Goal: Information Seeking & Learning: Learn about a topic

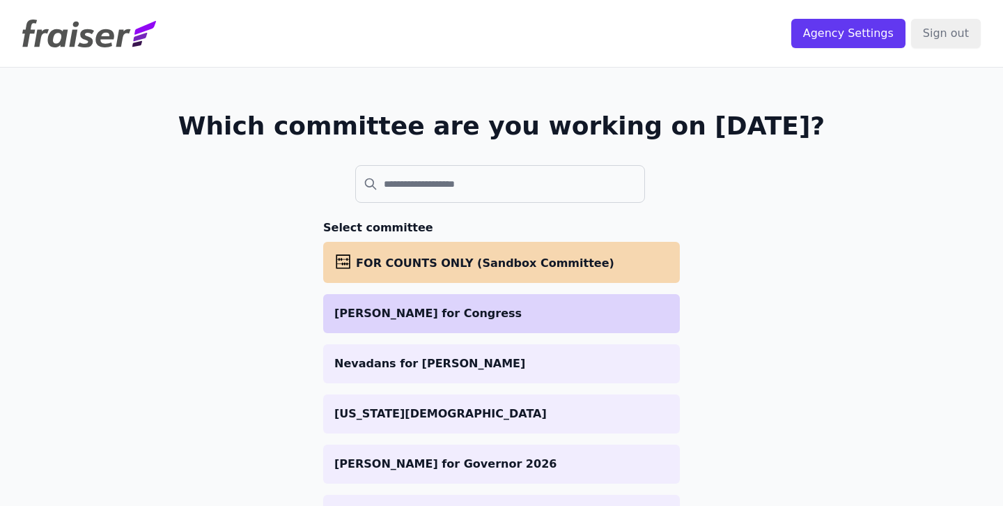
click at [445, 314] on p "[PERSON_NAME] for Congress" at bounding box center [501, 313] width 334 height 17
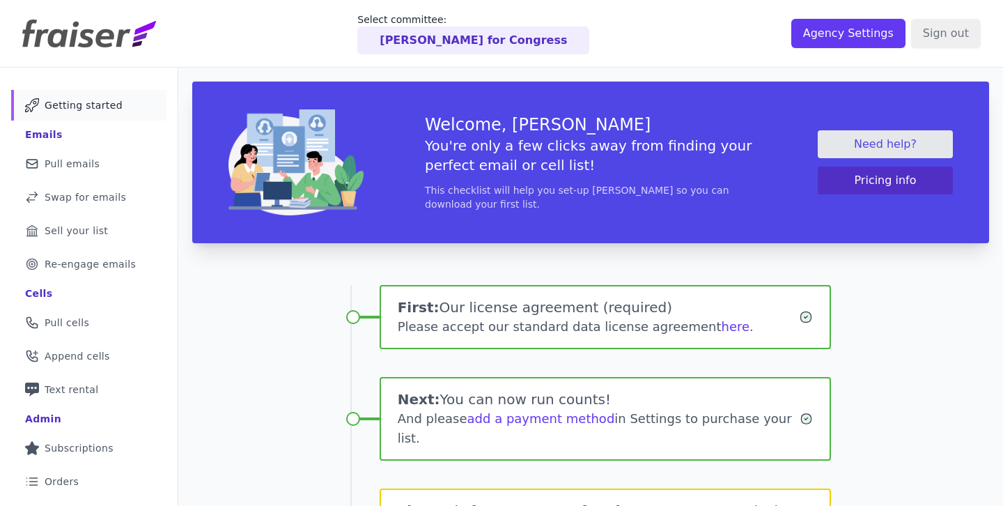
click at [289, 357] on div "Welcome, Cody You're only a few clicks away from finding your perfect email or …" at bounding box center [590, 394] width 825 height 652
click at [88, 350] on span "Append cells" at bounding box center [77, 356] width 65 height 14
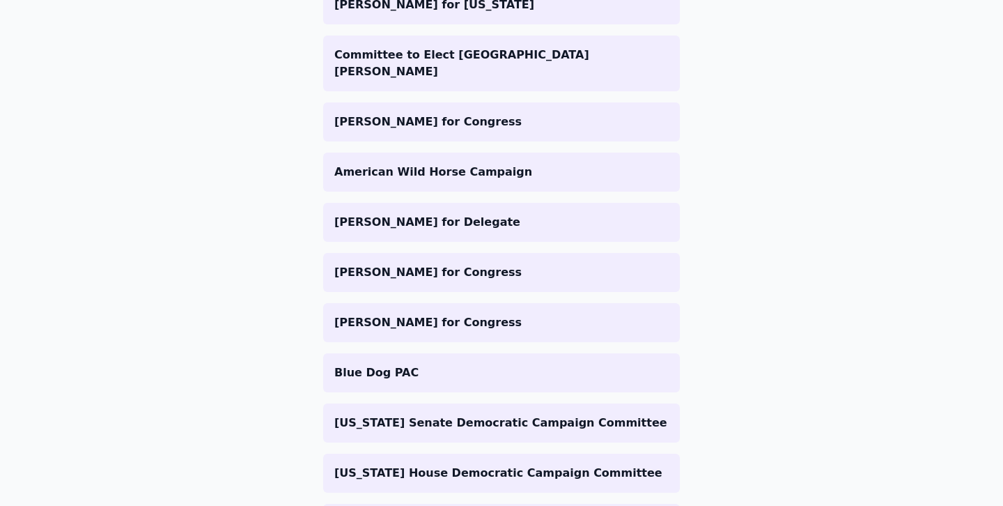
scroll to position [1262, 0]
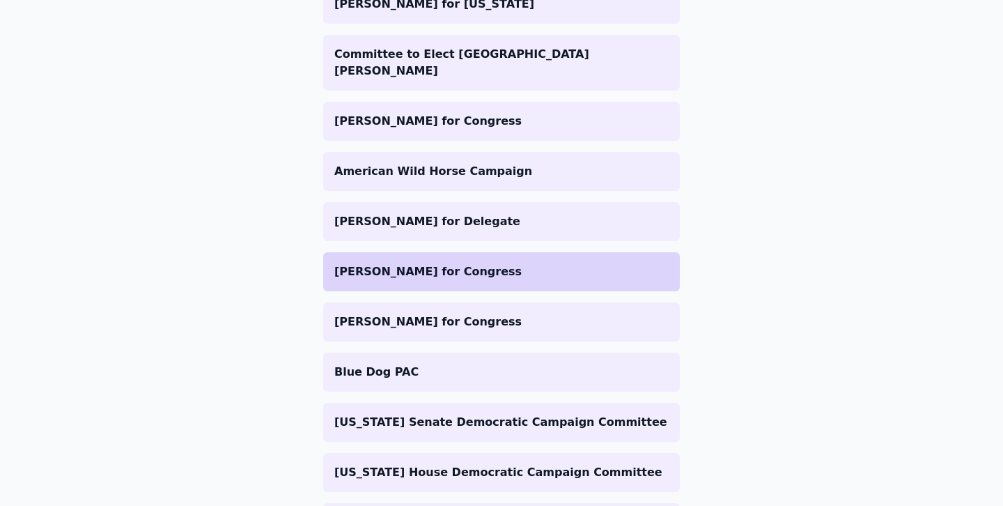
click at [413, 266] on li "[PERSON_NAME] for Congress" at bounding box center [501, 271] width 357 height 39
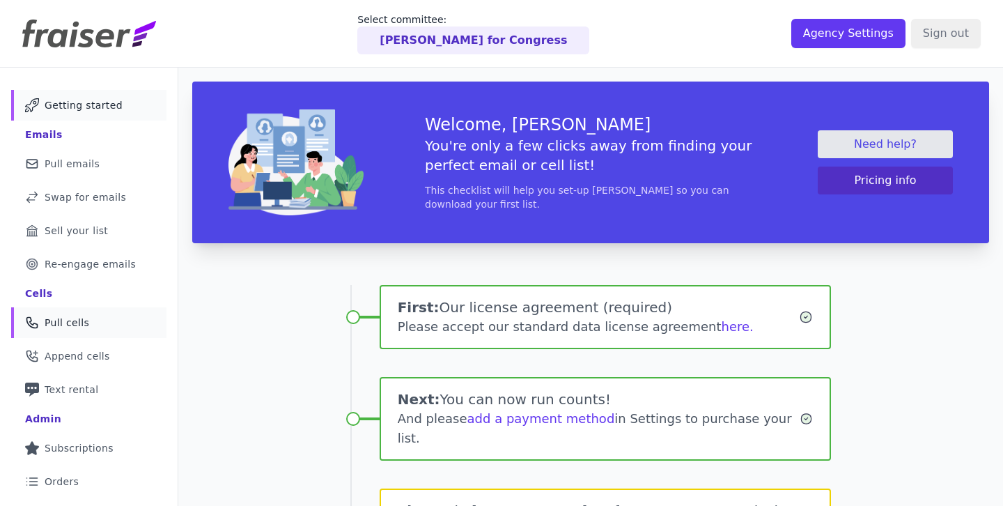
scroll to position [20, 0]
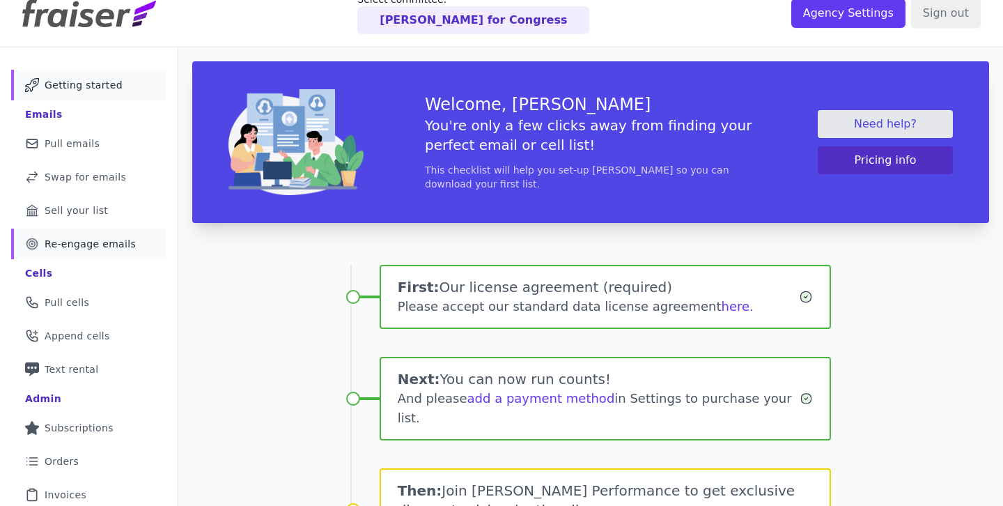
click at [109, 231] on link "Target Outline of a target Re-engage emails" at bounding box center [88, 244] width 155 height 31
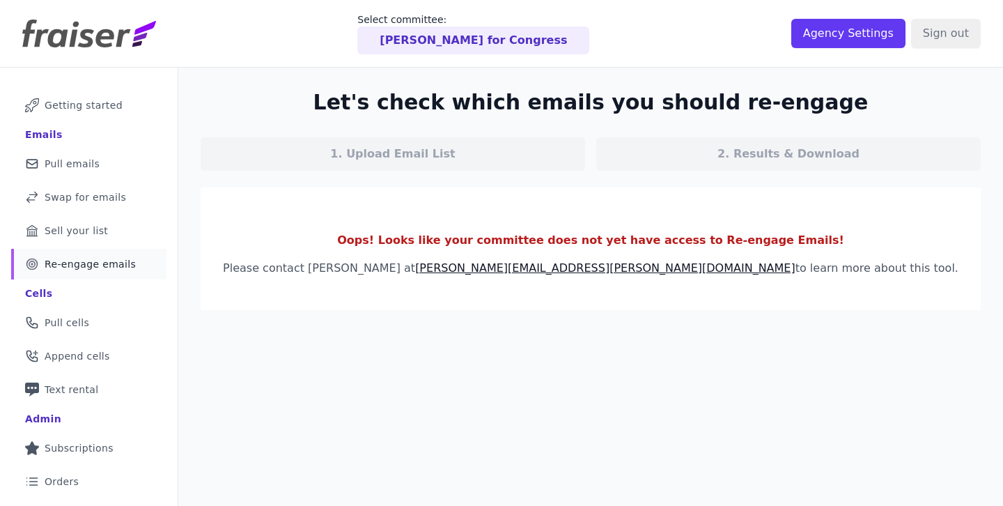
drag, startPoint x: 819, startPoint y: 266, endPoint x: 311, endPoint y: 95, distance: 535.3
click at [311, 95] on div "Let's check which emails you should re-engage 1. Upload Email List 2. Results &…" at bounding box center [590, 200] width 825 height 265
drag, startPoint x: 363, startPoint y: 98, endPoint x: 805, endPoint y: 277, distance: 477.2
click at [805, 277] on div "Let's check which emails you should re-engage 1. Upload Email List 2. Results &…" at bounding box center [590, 200] width 825 height 265
click at [805, 277] on section "Oops! Looks like your committee does not yet have access to Re-engage Emails! P…" at bounding box center [591, 248] width 780 height 123
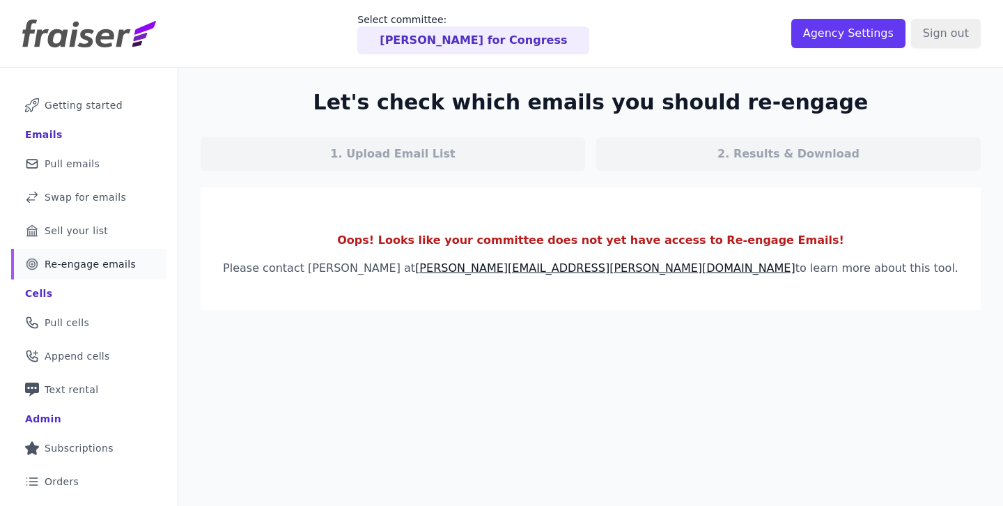
drag, startPoint x: 789, startPoint y: 267, endPoint x: 306, endPoint y: 86, distance: 515.6
click at [306, 85] on div "Let's check which emails you should re-engage 1. Upload Email List 2. Results &…" at bounding box center [590, 200] width 825 height 265
click at [346, 93] on section "Let's check which emails you should re-engage 1. Upload Email List 2. Results &…" at bounding box center [591, 130] width 780 height 81
drag, startPoint x: 361, startPoint y: 102, endPoint x: 797, endPoint y: 279, distance: 470.9
click at [797, 279] on div "Let's check which emails you should re-engage 1. Upload Email List 2. Results &…" at bounding box center [590, 200] width 825 height 265
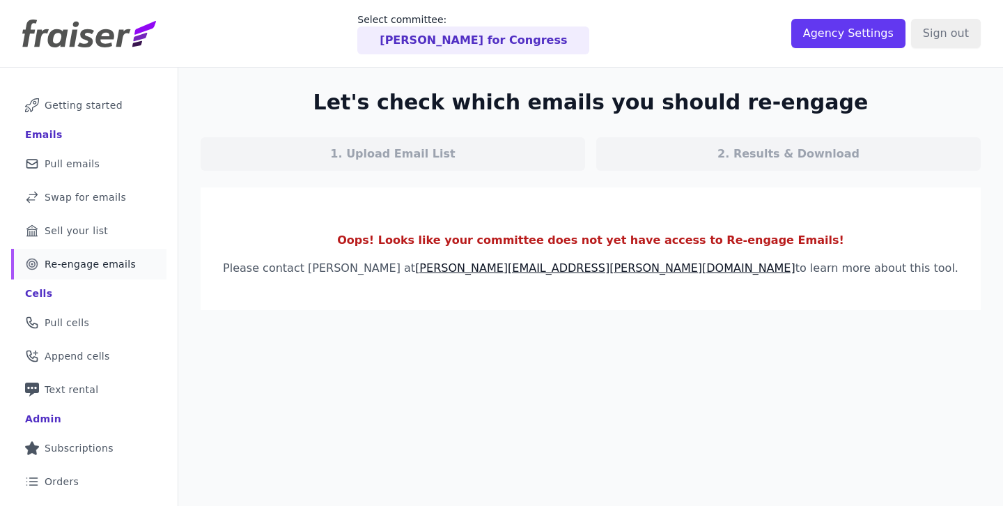
click at [797, 279] on section "Oops! Looks like your committee does not yet have access to Re-engage Emails! P…" at bounding box center [591, 248] width 780 height 123
click at [790, 270] on p "Please contact Meghan at meghan@fraiser.org to learn more about this tool." at bounding box center [591, 268] width 736 height 17
drag, startPoint x: 786, startPoint y: 268, endPoint x: 330, endPoint y: 81, distance: 493.0
click at [330, 81] on div "Let's check which emails you should re-engage 1. Upload Email List 2. Results &…" at bounding box center [590, 200] width 825 height 265
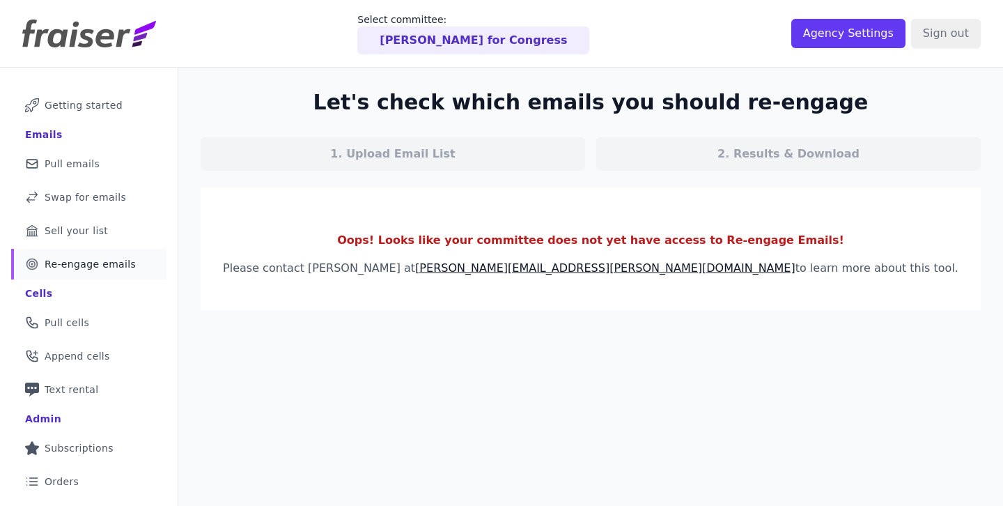
click at [353, 101] on section "Let's check which emails you should re-engage 1. Upload Email List 2. Results &…" at bounding box center [591, 130] width 780 height 81
drag, startPoint x: 362, startPoint y: 98, endPoint x: 796, endPoint y: 268, distance: 465.9
click at [796, 268] on div "Let's check which emails you should re-engage 1. Upload Email List 2. Results &…" at bounding box center [590, 200] width 825 height 265
click at [796, 268] on p "Please contact Meghan at meghan@fraiser.org to learn more about this tool." at bounding box center [591, 268] width 736 height 17
drag, startPoint x: 796, startPoint y: 268, endPoint x: 342, endPoint y: 103, distance: 482.4
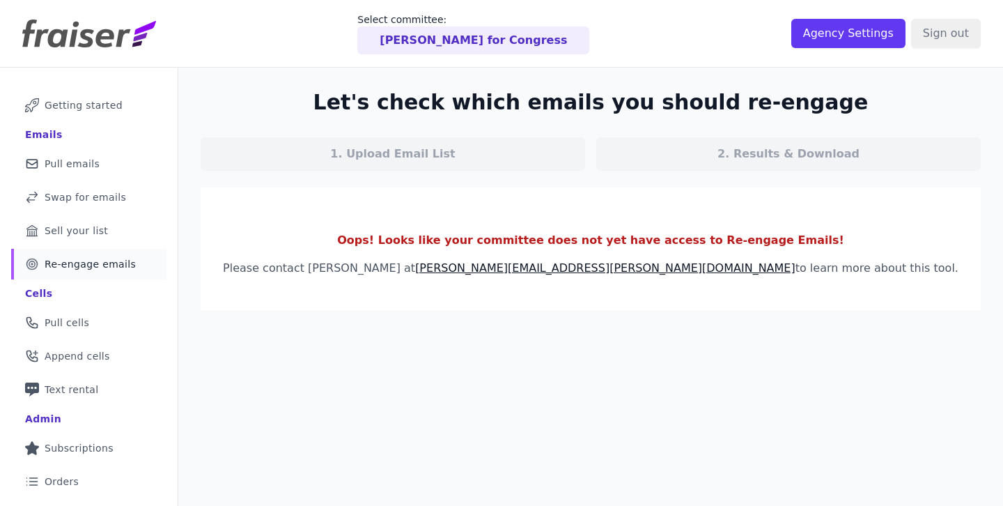
click at [343, 103] on div "Let's check which emails you should re-engage 1. Upload Email List 2. Results &…" at bounding box center [590, 200] width 825 height 265
click at [342, 103] on section "Let's check which emails you should re-engage 1. Upload Email List 2. Results &…" at bounding box center [591, 130] width 780 height 81
drag, startPoint x: 342, startPoint y: 103, endPoint x: 792, endPoint y: 275, distance: 481.8
click at [792, 275] on div "Let's check which emails you should re-engage 1. Upload Email List 2. Results &…" at bounding box center [590, 200] width 825 height 265
click at [792, 275] on p "Please contact Meghan at meghan@fraiser.org to learn more about this tool." at bounding box center [591, 268] width 736 height 17
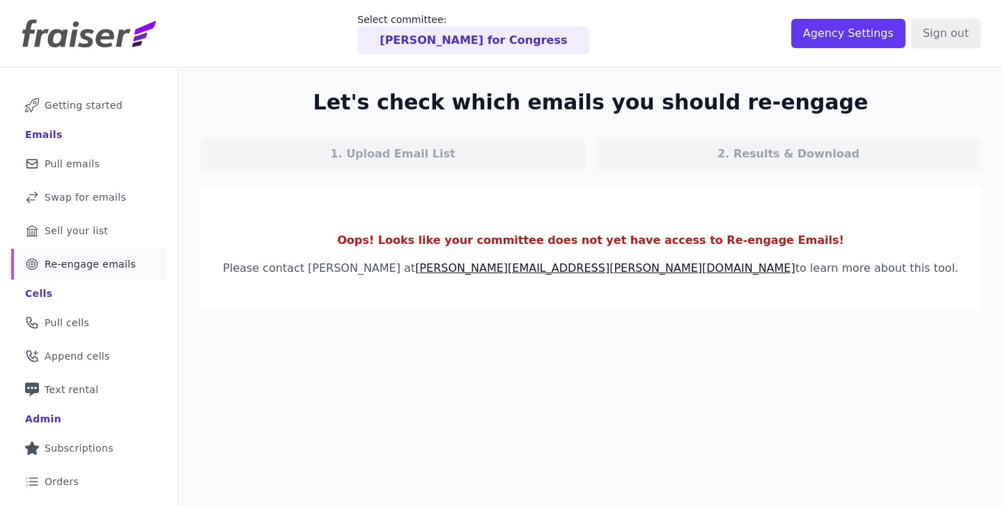
drag, startPoint x: 792, startPoint y: 275, endPoint x: 311, endPoint y: 87, distance: 516.2
click at [311, 87] on div "Let's check which emails you should re-engage 1. Upload Email List 2. Results &…" at bounding box center [590, 200] width 825 height 265
drag, startPoint x: 311, startPoint y: 87, endPoint x: 837, endPoint y: 275, distance: 558.6
click at [837, 275] on div "Let's check which emails you should re-engage 1. Upload Email List 2. Results &…" at bounding box center [590, 200] width 825 height 265
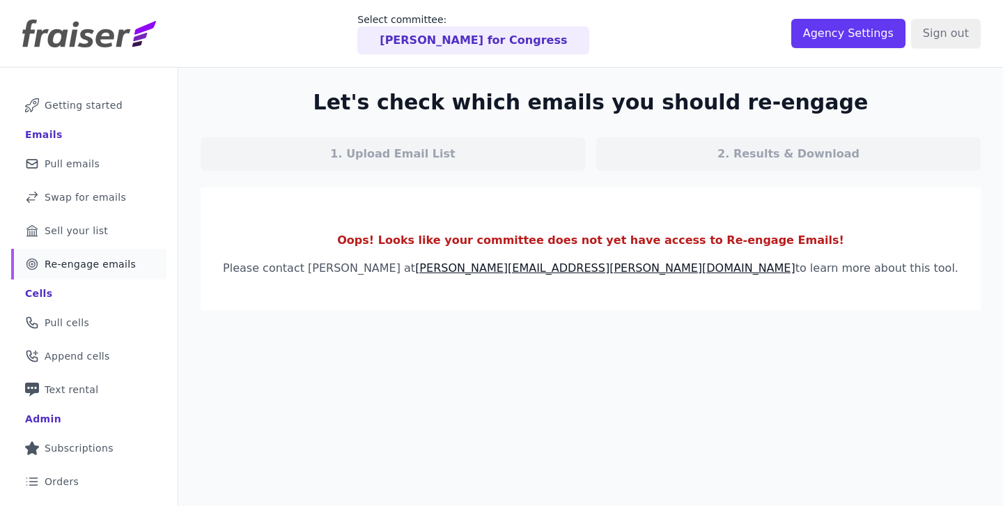
click at [837, 275] on p "Please contact Meghan at meghan@fraiser.org to learn more about this tool." at bounding box center [591, 268] width 736 height 17
drag, startPoint x: 837, startPoint y: 275, endPoint x: 299, endPoint y: 68, distance: 576.9
click at [298, 68] on div "Let's check which emails you should re-engage 1. Upload Email List 2. Results &…" at bounding box center [590, 200] width 825 height 265
click at [314, 93] on section "Let's check which emails you should re-engage 1. Upload Email List 2. Results &…" at bounding box center [591, 130] width 780 height 81
drag, startPoint x: 314, startPoint y: 93, endPoint x: 821, endPoint y: 279, distance: 539.5
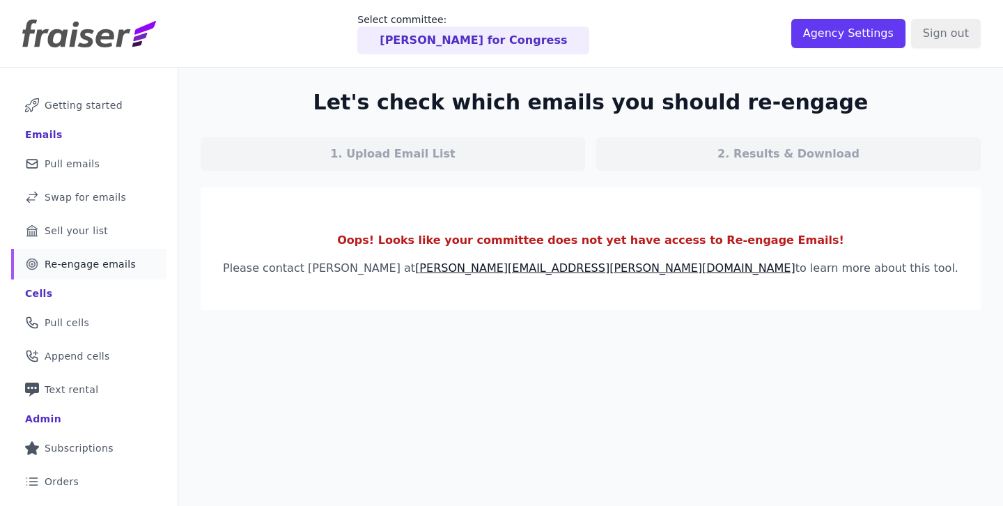
click at [821, 279] on div "Let's check which emails you should re-engage 1. Upload Email List 2. Results &…" at bounding box center [590, 200] width 825 height 265
click at [821, 279] on section "Oops! Looks like your committee does not yet have access to Re-engage Emails! P…" at bounding box center [591, 248] width 780 height 123
drag, startPoint x: 821, startPoint y: 279, endPoint x: 346, endPoint y: 100, distance: 507.7
click at [346, 100] on div "Let's check which emails you should re-engage 1. Upload Email List 2. Results &…" at bounding box center [590, 200] width 825 height 265
click at [346, 100] on section "Let's check which emails you should re-engage 1. Upload Email List 2. Results &…" at bounding box center [591, 130] width 780 height 81
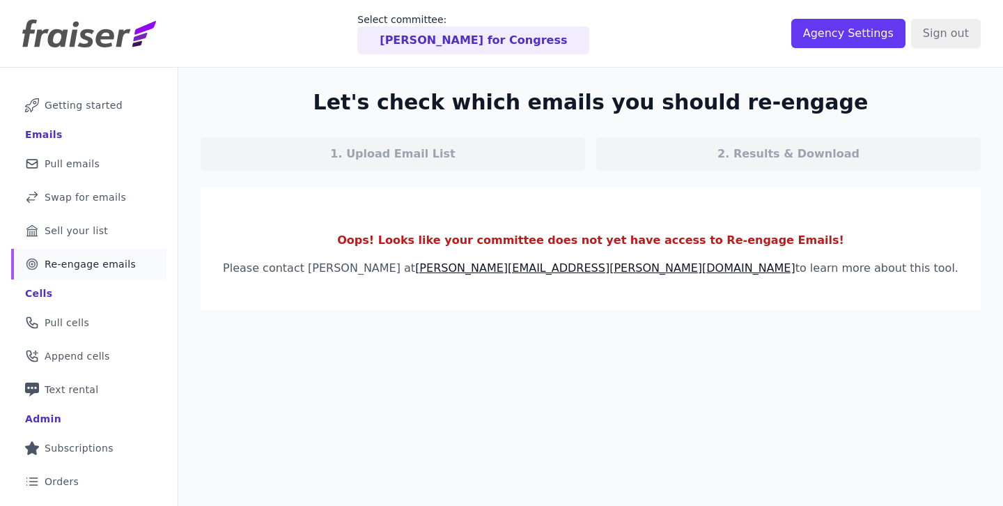
drag, startPoint x: 346, startPoint y: 100, endPoint x: 798, endPoint y: 267, distance: 482.5
click at [798, 267] on div "Let's check which emails you should re-engage 1. Upload Email List 2. Results &…" at bounding box center [590, 200] width 825 height 265
click at [798, 268] on p "Please contact Meghan at meghan@fraiser.org to learn more about this tool." at bounding box center [591, 268] width 736 height 17
drag, startPoint x: 798, startPoint y: 268, endPoint x: 358, endPoint y: 91, distance: 473.9
click at [358, 91] on div "Let's check which emails you should re-engage 1. Upload Email List 2. Results &…" at bounding box center [590, 200] width 825 height 265
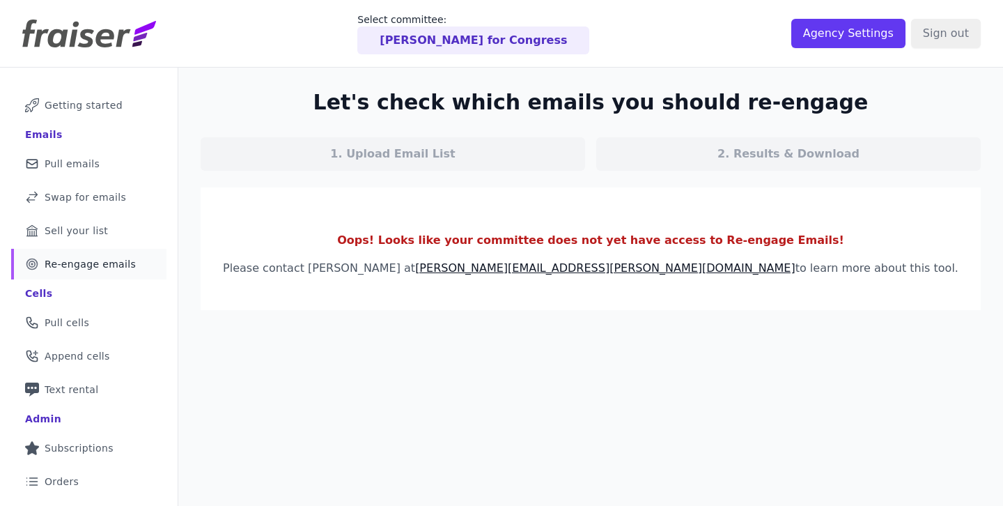
click at [358, 91] on section "Let's check which emails you should re-engage 1. Upload Email List 2. Results &…" at bounding box center [591, 130] width 780 height 81
drag, startPoint x: 357, startPoint y: 100, endPoint x: 809, endPoint y: 280, distance: 485.9
click at [809, 280] on div "Let's check which emails you should re-engage 1. Upload Email List 2. Results &…" at bounding box center [590, 200] width 825 height 265
click at [809, 280] on section "Oops! Looks like your committee does not yet have access to Re-engage Emails! P…" at bounding box center [591, 248] width 780 height 123
drag, startPoint x: 809, startPoint y: 280, endPoint x: 331, endPoint y: 101, distance: 510.3
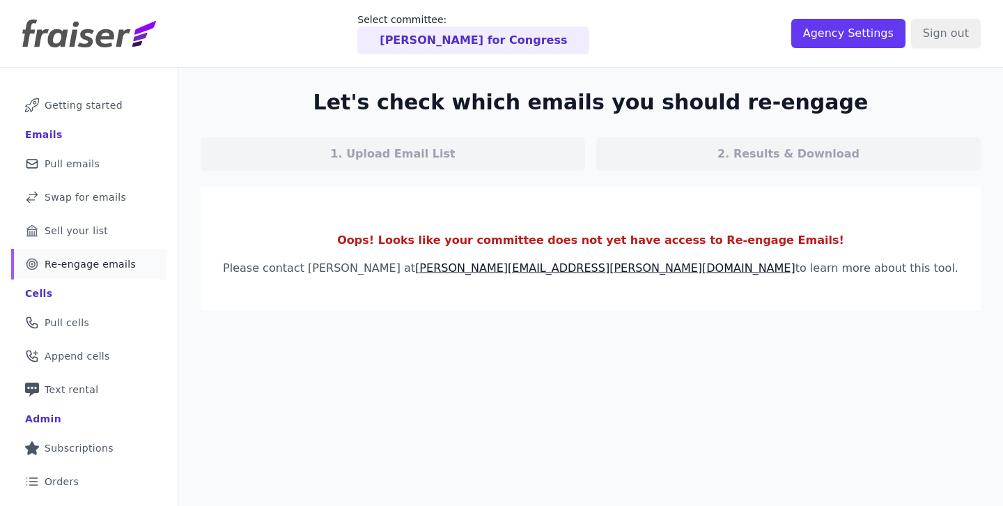
click at [331, 102] on div "Let's check which emails you should re-engage 1. Upload Email List 2. Results &…" at bounding box center [590, 200] width 825 height 265
click at [331, 101] on section "Let's check which emails you should re-engage 1. Upload Email List 2. Results &…" at bounding box center [591, 130] width 780 height 81
drag, startPoint x: 331, startPoint y: 101, endPoint x: 794, endPoint y: 265, distance: 491.4
click at [794, 265] on div "Let's check which emails you should re-engage 1. Upload Email List 2. Results &…" at bounding box center [590, 200] width 825 height 265
click at [794, 265] on p "Please contact Meghan at meghan@fraiser.org to learn more about this tool." at bounding box center [591, 268] width 736 height 17
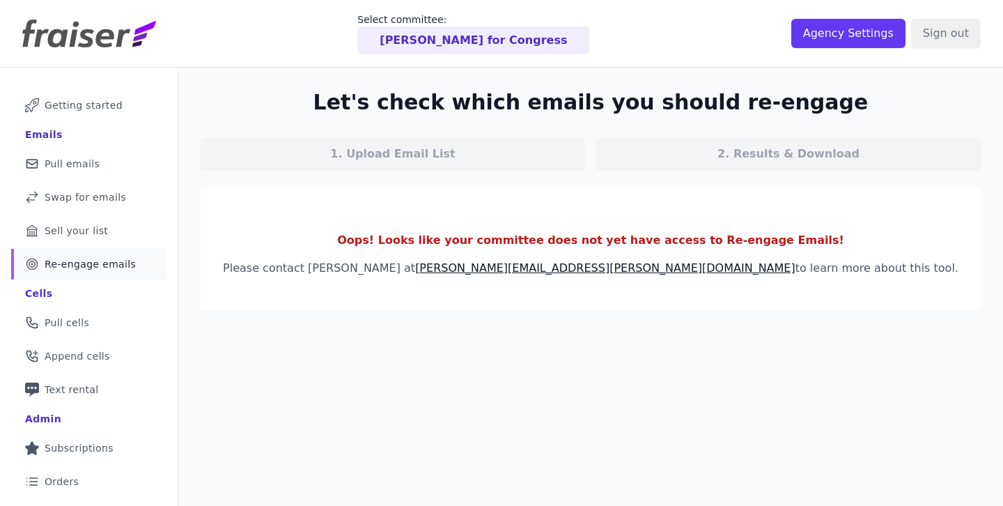
drag, startPoint x: 794, startPoint y: 265, endPoint x: 327, endPoint y: 77, distance: 503.0
click at [327, 77] on div "Let's check which emails you should re-engage 1. Upload Email List 2. Results &…" at bounding box center [590, 200] width 825 height 265
click at [336, 119] on section "Let's check which emails you should re-engage 1. Upload Email List 2. Results &…" at bounding box center [591, 130] width 780 height 81
drag, startPoint x: 346, startPoint y: 102, endPoint x: 815, endPoint y: 274, distance: 500.1
click at [815, 274] on div "Let's check which emails you should re-engage 1. Upload Email List 2. Results &…" at bounding box center [590, 200] width 825 height 265
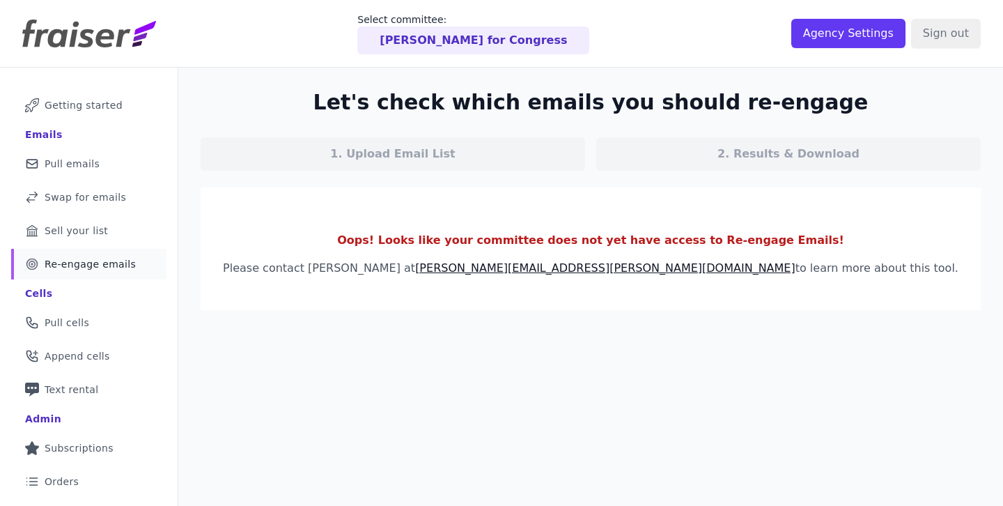
click at [816, 276] on p "Please contact Meghan at meghan@fraiser.org to learn more about this tool." at bounding box center [591, 268] width 736 height 17
drag, startPoint x: 816, startPoint y: 276, endPoint x: 336, endPoint y: 93, distance: 512.9
click at [339, 93] on div "Let's check which emails you should re-engage 1. Upload Email List 2. Results &…" at bounding box center [590, 200] width 825 height 265
click at [336, 93] on section "Let's check which emails you should re-engage 1. Upload Email List 2. Results &…" at bounding box center [591, 130] width 780 height 81
drag, startPoint x: 336, startPoint y: 93, endPoint x: 808, endPoint y: 271, distance: 504.0
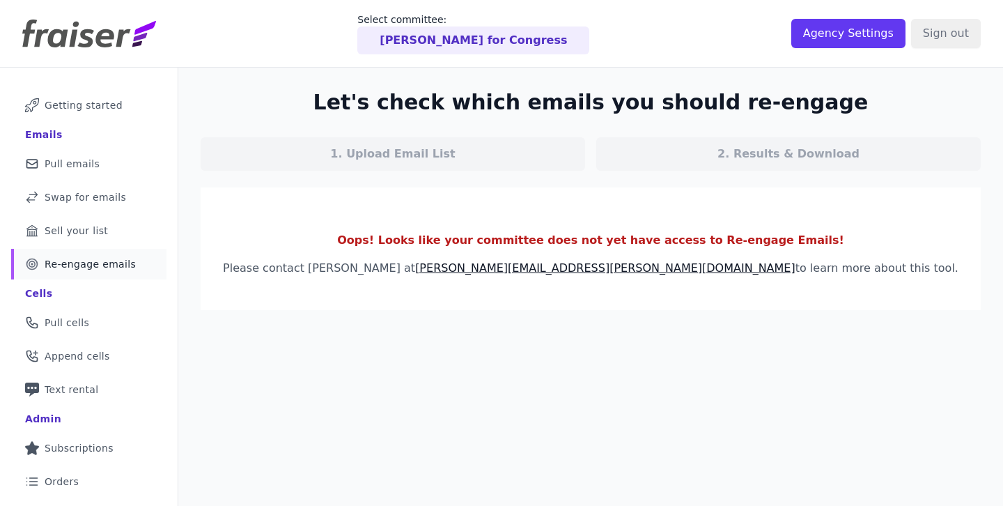
click at [808, 271] on div "Let's check which emails you should re-engage 1. Upload Email List 2. Results &…" at bounding box center [590, 200] width 825 height 265
click at [808, 271] on p "Please contact Meghan at meghan@fraiser.org to learn more about this tool." at bounding box center [591, 268] width 736 height 17
drag, startPoint x: 808, startPoint y: 271, endPoint x: 330, endPoint y: 85, distance: 512.8
click at [330, 85] on div "Let's check which emails you should re-engage 1. Upload Email List 2. Results &…" at bounding box center [590, 200] width 825 height 265
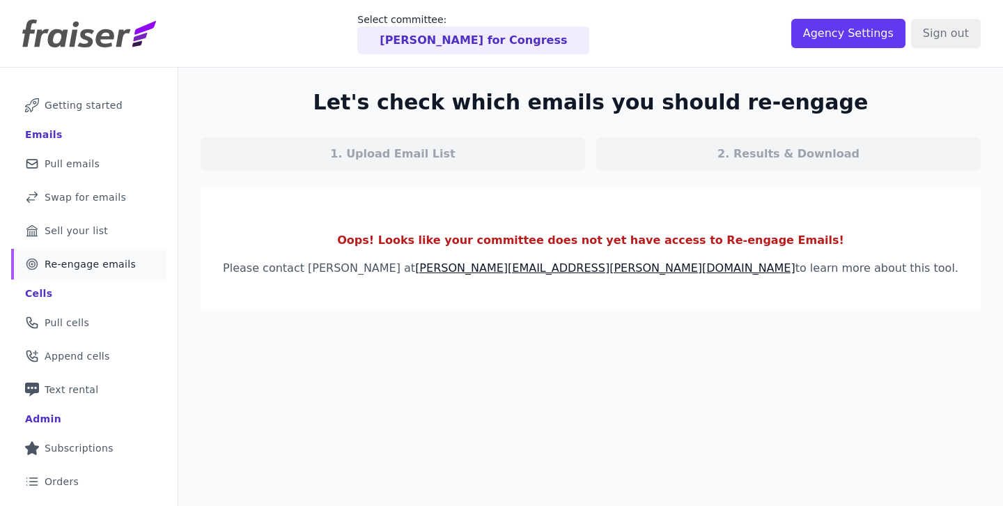
drag, startPoint x: 330, startPoint y: 85, endPoint x: 807, endPoint y: 278, distance: 514.7
click at [807, 278] on div "Let's check which emails you should re-engage 1. Upload Email List 2. Results &…" at bounding box center [590, 200] width 825 height 265
click at [807, 278] on section "Oops! Looks like your committee does not yet have access to Re-engage Emails! P…" at bounding box center [591, 248] width 780 height 123
drag, startPoint x: 807, startPoint y: 278, endPoint x: 315, endPoint y: 101, distance: 523.4
click at [315, 101] on div "Let's check which emails you should re-engage 1. Upload Email List 2. Results &…" at bounding box center [590, 200] width 825 height 265
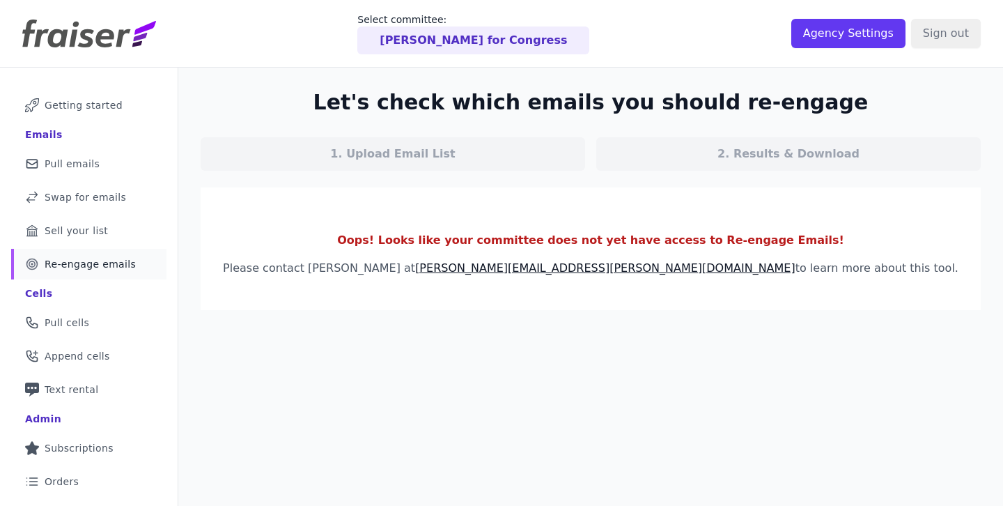
click at [336, 95] on section "Let's check which emails you should re-engage 1. Upload Email List 2. Results &…" at bounding box center [591, 130] width 780 height 81
drag, startPoint x: 336, startPoint y: 95, endPoint x: 816, endPoint y: 269, distance: 511.3
click at [816, 269] on div "Let's check which emails you should re-engage 1. Upload Email List 2. Results &…" at bounding box center [590, 200] width 825 height 265
click at [816, 269] on p "Please contact Meghan at meghan@fraiser.org to learn more about this tool." at bounding box center [591, 268] width 736 height 17
drag, startPoint x: 816, startPoint y: 269, endPoint x: 318, endPoint y: 96, distance: 527.2
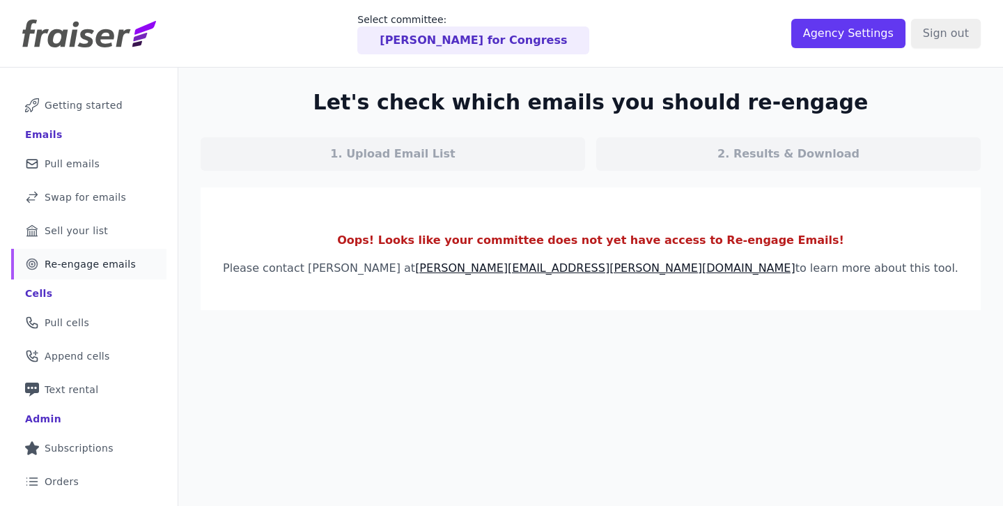
click at [318, 96] on div "Let's check which emails you should re-engage 1. Upload Email List 2. Results &…" at bounding box center [590, 200] width 825 height 265
click at [365, 97] on h2 "Let's check which emails you should re-engage" at bounding box center [590, 102] width 555 height 25
drag, startPoint x: 360, startPoint y: 100, endPoint x: 826, endPoint y: 273, distance: 497.3
click at [826, 273] on div "Let's check which emails you should re-engage 1. Upload Email List 2. Results &…" at bounding box center [590, 200] width 825 height 265
click at [826, 273] on p "Please contact Meghan at meghan@fraiser.org to learn more about this tool." at bounding box center [591, 268] width 736 height 17
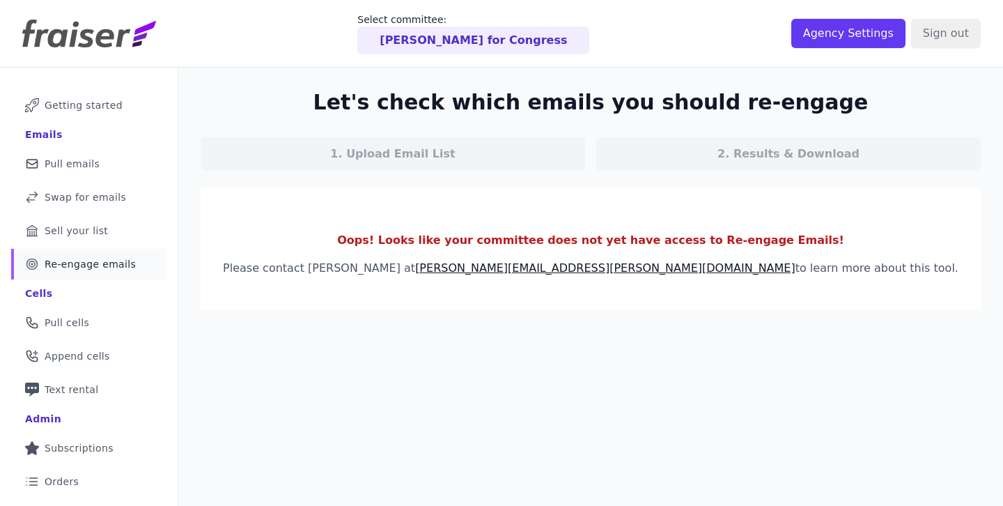
drag, startPoint x: 826, startPoint y: 273, endPoint x: 318, endPoint y: 91, distance: 540.1
click at [318, 91] on div "Let's check which emails you should re-engage 1. Upload Email List 2. Results &…" at bounding box center [590, 200] width 825 height 265
click at [318, 91] on section "Let's check which emails you should re-engage 1. Upload Email List 2. Results &…" at bounding box center [591, 130] width 780 height 81
drag, startPoint x: 318, startPoint y: 91, endPoint x: 800, endPoint y: 267, distance: 513.1
click at [800, 267] on div "Let's check which emails you should re-engage 1. Upload Email List 2. Results &…" at bounding box center [590, 200] width 825 height 265
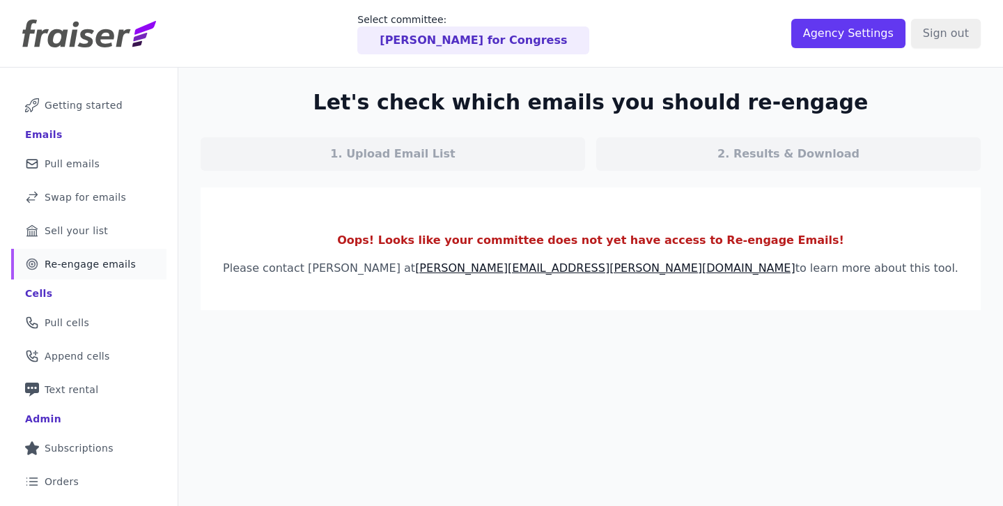
click at [800, 267] on p "Please contact Meghan at meghan@fraiser.org to learn more about this tool." at bounding box center [591, 268] width 736 height 17
drag
click at [339, 101] on div "Let's check which emails you should re-engage 1. Upload Email List 2. Results &…" at bounding box center [590, 200] width 825 height 265
click at [339, 101] on section "Let's check which emails you should re-engage 1. Upload Email List 2. Results &…" at bounding box center [591, 130] width 780 height 81
click at [826, 275] on div "Let's check which emails you should re-engage 1. Upload Email List 2. Results &…" at bounding box center [590, 200] width 825 height 265
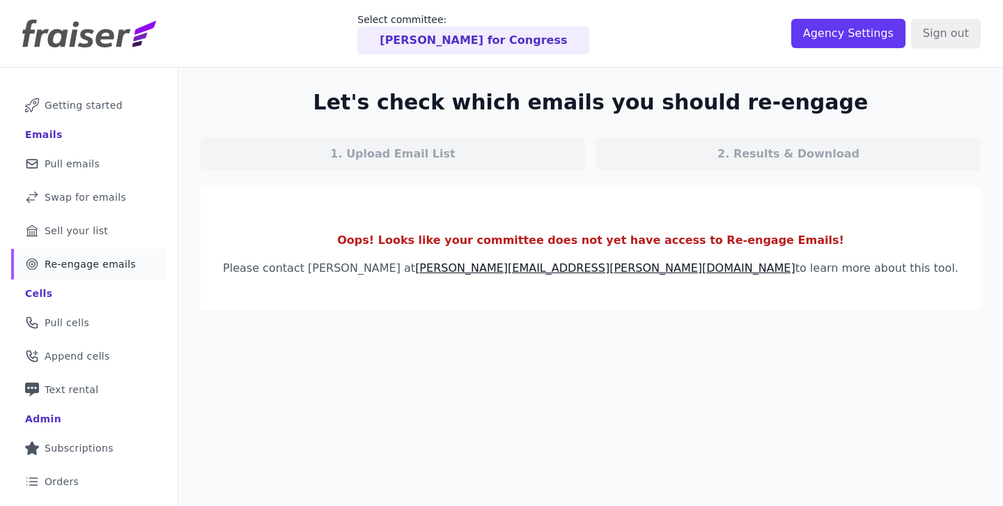
click at [826, 275] on p "Please contact Meghan at meghan@fraiser.org to learn more about this tool." at bounding box center [591, 268] width 736 height 17
click at [307, 91] on div "Let's check which emails you should re-engage 1. Upload Email List 2. Results &…" at bounding box center [590, 200] width 825 height 265
click at [307, 90] on section "Let's check which emails you should re-engage 1. Upload Email List 2. Results &…" at bounding box center [591, 130] width 780 height 81
click at [789, 270] on div "Let's check which emails you should re-engage 1. Upload Email List 2. Results &…" at bounding box center [590, 200] width 825 height 265
click at [789, 270] on p "Please contact Meghan at meghan@fraiser.org to learn more about this tool." at bounding box center [591, 268] width 736 height 17
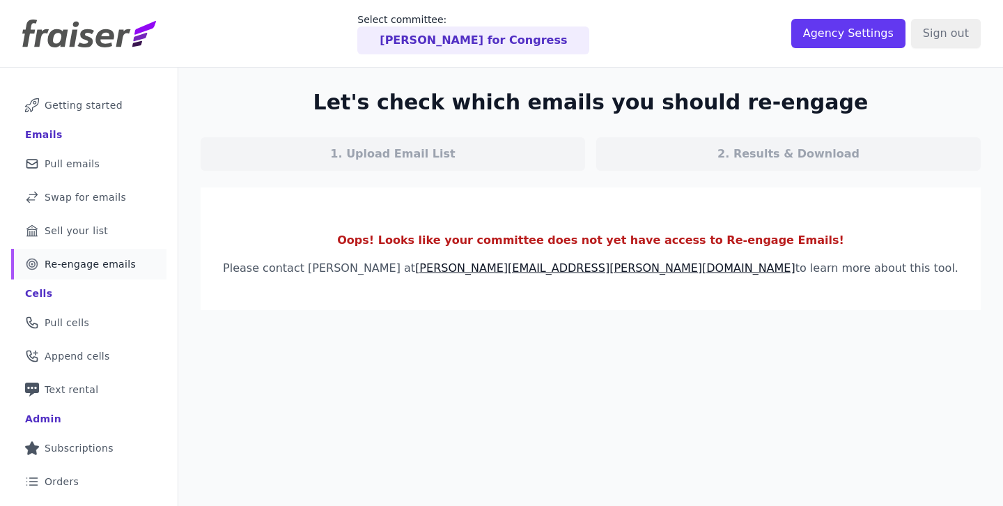
click at [300, 91] on div "Let's check which emails you should re-engage 1. Upload Email List 2. Results &…" at bounding box center [590, 200] width 825 height 265
click at [788, 265] on div "Let's check which emails you should re-engage 1. Upload Email List 2. Results &…" at bounding box center [590, 200] width 825 height 265
click at [788, 265] on p "Please contact Meghan at meghan@fraiser.org to learn more about this tool." at bounding box center [591, 268] width 736 height 17
click at [339, 103] on div "Let's check which emails you should re-engage 1. Upload Email List 2. Results &…" at bounding box center [590, 200] width 825 height 265
click at [339, 103] on section "Let's check which emails you should re-engage 1. Upload Email List 2. Results &…" at bounding box center [591, 130] width 780 height 81
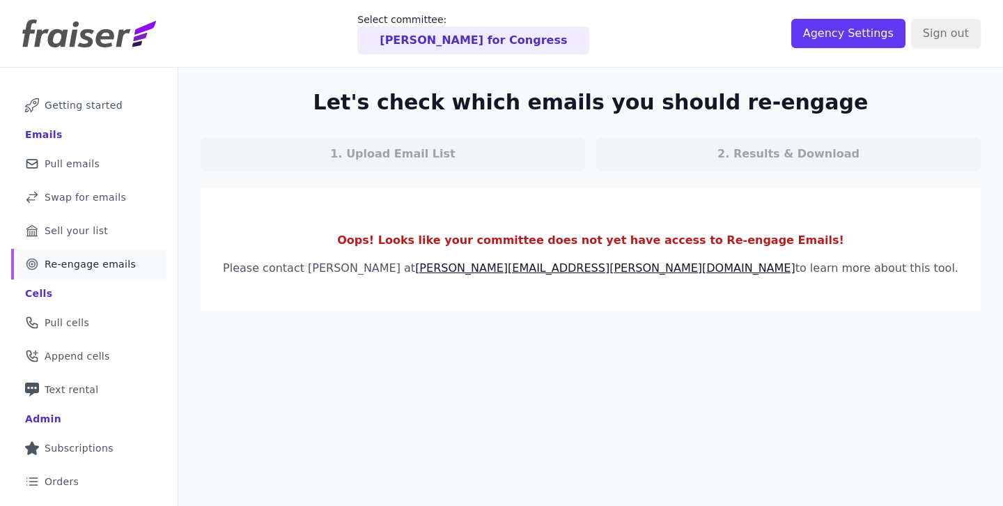
click at [814, 278] on div "Let's check which emails you should re-engage 1. Upload Email List 2. Results &…" at bounding box center [590, 200] width 825 height 265
click at [814, 278] on section "Oops! Looks like your committee does not yet have access to Re-engage Emails! P…" at bounding box center [591, 248] width 780 height 123
click at [337, 96] on div "Let's check which emails you should re-engage 1. Upload Email List 2. Results &…" at bounding box center [590, 200] width 825 height 265
click at [339, 94] on section "Let's check which emails you should re-engage 1. Upload Email List 2. Results &…" at bounding box center [591, 130] width 780 height 81
click at [819, 277] on div "Let's check which emails you should re-engage 1. Upload Email List 2. Results &…" at bounding box center [590, 200] width 825 height 265
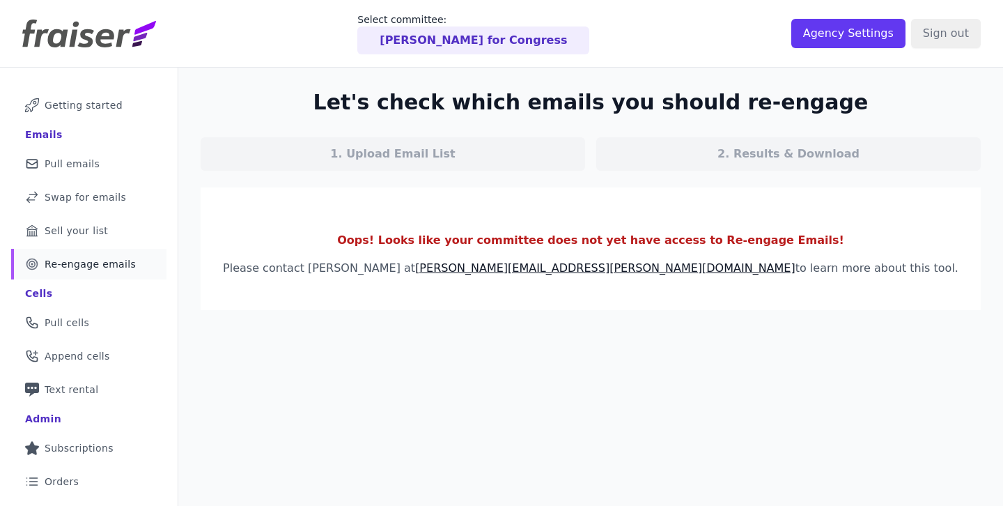
click at [819, 277] on section "Oops! Looks like your committee does not yet have access to Re-engage Emails! P…" at bounding box center [591, 248] width 780 height 123
click at [335, 84] on div "Let's check which emails you should re-engage 1. Upload Email List 2. Results &…" at bounding box center [590, 200] width 825 height 265
click at [334, 84] on div "Let's check which emails you should re-engage 1. Upload Email List 2. Results &…" at bounding box center [590, 200] width 825 height 265
click at [851, 281] on div "Let's check which emails you should re-engage 1. Upload Email List 2. Results &…" at bounding box center [590, 200] width 825 height 265
click at [851, 281] on section "Oops! Looks like your committee does not yet have access to Re-engage Emails! P…" at bounding box center [591, 248] width 780 height 123
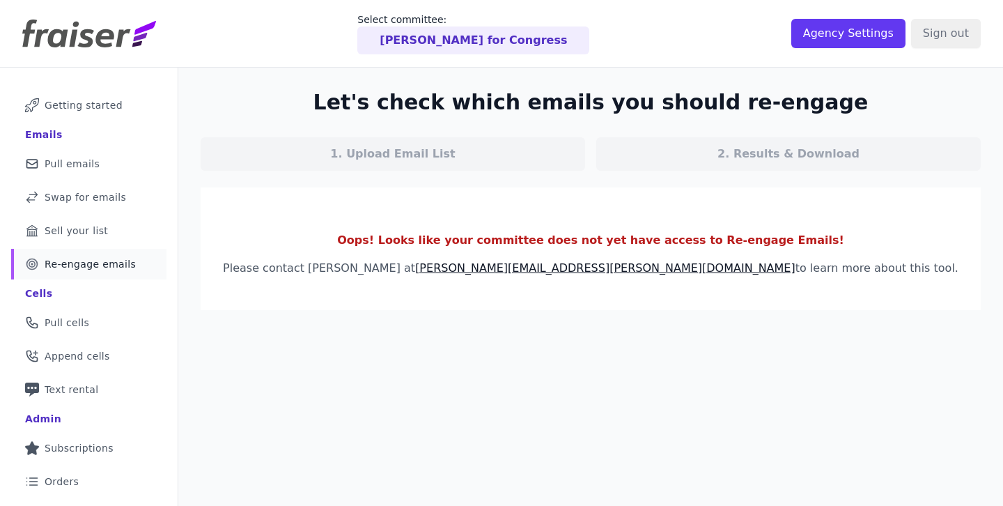
click at [321, 86] on div "Let's check which emails you should re-engage 1. Upload Email List 2. Results &…" at bounding box center [590, 200] width 825 height 265
click at [320, 85] on div "Let's check which emails you should re-engage 1. Upload Email List 2. Results &…" at bounding box center [590, 200] width 825 height 265
click at [834, 263] on div "Let's check which emails you should re-engage 1. Upload Email List 2. Results &…" at bounding box center [590, 200] width 825 height 265
click at [835, 263] on p "Please contact Meghan at meghan@fraiser.org to learn more about this tool." at bounding box center [591, 268] width 736 height 17
click at [360, 94] on div "Let's check which emails you should re-engage 1. Upload Email List 2. Results &…" at bounding box center [590, 200] width 825 height 265
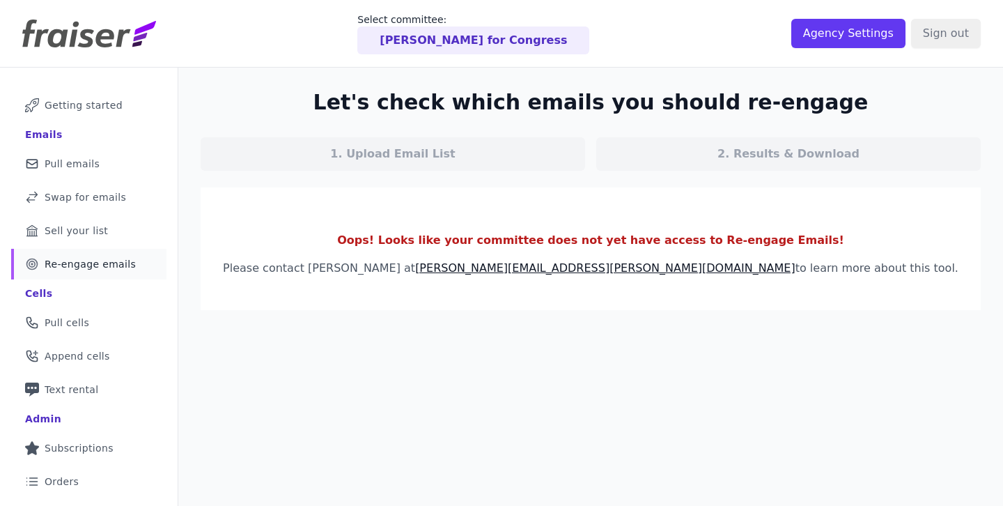
click at [360, 94] on section "Let's check which emails you should re-engage 1. Upload Email List 2. Results &…" at bounding box center [591, 130] width 780 height 81
click at [791, 272] on div "Let's check which emails you should re-engage 1. Upload Email List 2. Results &…" at bounding box center [590, 200] width 825 height 265
click at [792, 272] on p "Please contact Meghan at meghan@fraiser.org to learn more about this tool." at bounding box center [591, 268] width 736 height 17
click at [249, 92] on div "Let's check which emails you should re-engage 1. Upload Email List 2. Results &…" at bounding box center [590, 200] width 825 height 265
click at [308, 88] on div "Let's check which emails you should re-engage 1. Upload Email List 2. Results &…" at bounding box center [590, 200] width 825 height 265
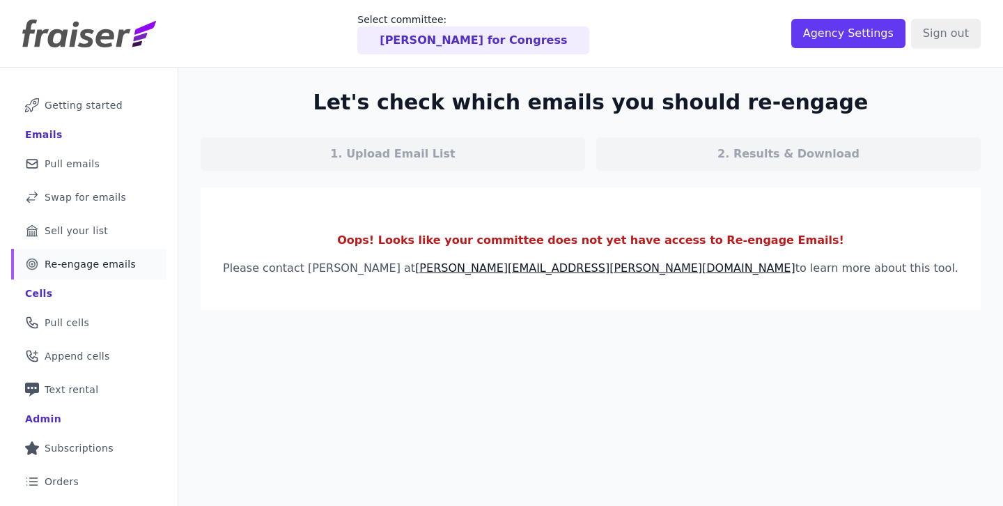
click at [814, 279] on div "Let's check which emails you should re-engage 1. Upload Email List 2. Results &…" at bounding box center [590, 200] width 825 height 265
click at [815, 280] on section "Oops! Looks like your committee does not yet have access to Re-engage Emails! P…" at bounding box center [591, 248] width 780 height 123
click at [295, 88] on div "Let's check which emails you should re-engage 1. Upload Email List 2. Results &…" at bounding box center [590, 200] width 825 height 265
click at [819, 264] on div "Let's check which emails you should re-engage 1. Upload Email List 2. Results &…" at bounding box center [590, 200] width 825 height 265
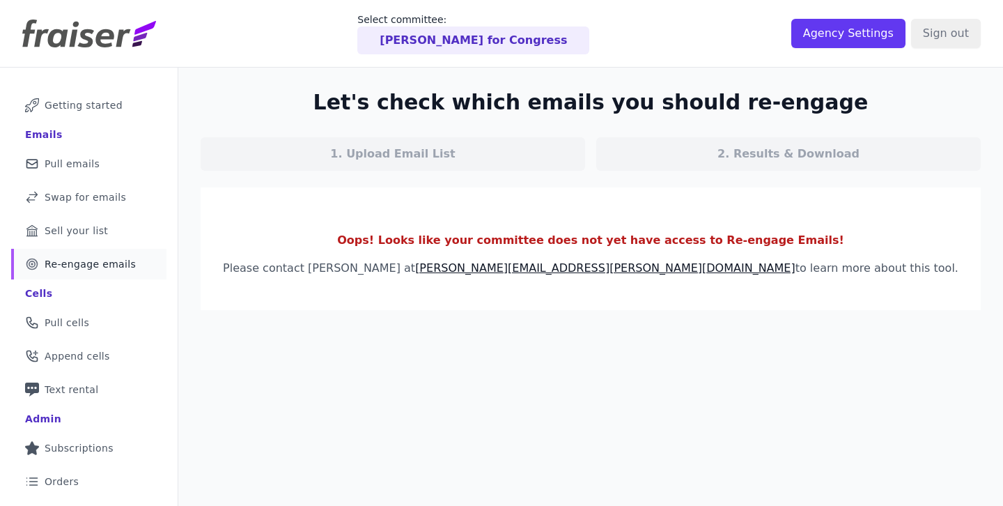
click at [819, 264] on p "Please contact Meghan at meghan@fraiser.org to learn more about this tool." at bounding box center [591, 268] width 736 height 17
click at [359, 96] on div "Let's check which emails you should re-engage 1. Upload Email List 2. Results &…" at bounding box center [590, 200] width 825 height 265
click at [359, 96] on section "Let's check which emails you should re-engage 1. Upload Email List 2. Results &…" at bounding box center [591, 130] width 780 height 81
click at [847, 273] on div "Let's check which emails you should re-engage 1. Upload Email List 2. Results &…" at bounding box center [590, 200] width 825 height 265
click at [847, 273] on p "Please contact Meghan at meghan@fraiser.org to learn more about this tool." at bounding box center [591, 268] width 736 height 17
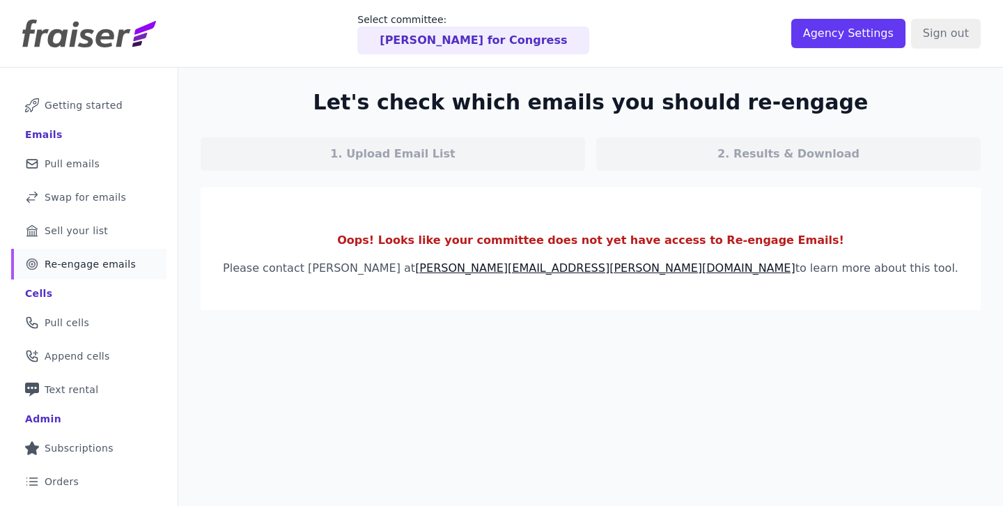
click at [353, 93] on div "Let's check which emails you should re-engage 1. Upload Email List 2. Results &…" at bounding box center [590, 200] width 825 height 265
click at [352, 93] on section "Let's check which emails you should re-engage 1. Upload Email List 2. Results &…" at bounding box center [591, 130] width 780 height 81
click at [812, 276] on div "Let's check which emails you should re-engage 1. Upload Email List 2. Results &…" at bounding box center [590, 200] width 825 height 265
click at [812, 276] on p "Please contact Meghan at meghan@fraiser.org to learn more about this tool." at bounding box center [591, 268] width 736 height 17
click at [349, 84] on div "Let's check which emails you should re-engage 1. Upload Email List 2. Results &…" at bounding box center [590, 200] width 825 height 265
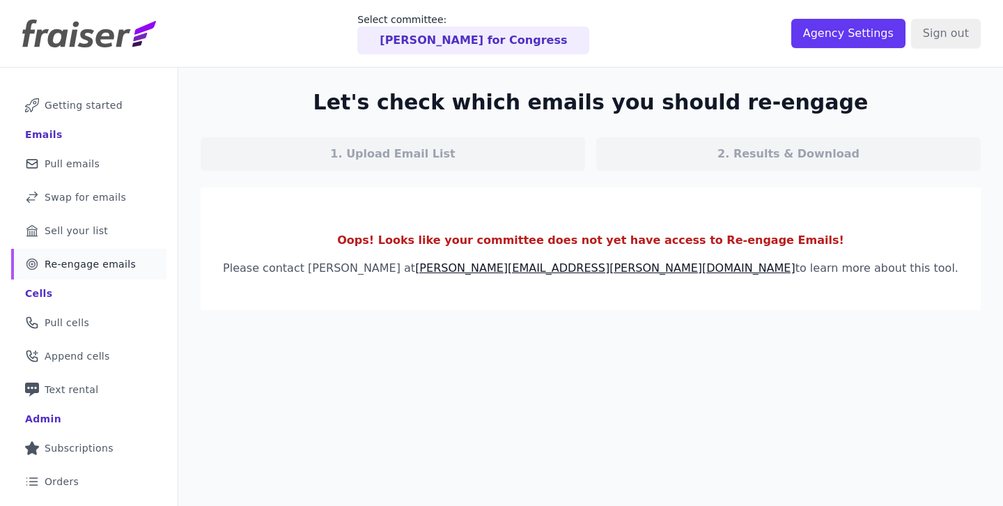
click at [347, 101] on section "Let's check which emails you should re-engage 1. Upload Email List 2. Results &…" at bounding box center [591, 130] width 780 height 81
click at [820, 273] on div "Let's check which emails you should re-engage 1. Upload Email List 2. Results &…" at bounding box center [590, 200] width 825 height 265
click at [820, 273] on p "Please contact Meghan at meghan@fraiser.org to learn more about this tool." at bounding box center [591, 268] width 736 height 17
click at [340, 106] on div "Let's check which emails you should re-engage 1. Upload Email List 2. Results &…" at bounding box center [590, 200] width 825 height 265
click at [339, 106] on section "Let's check which emails you should re-engage 1. Upload Email List 2. Results &…" at bounding box center [591, 130] width 780 height 81
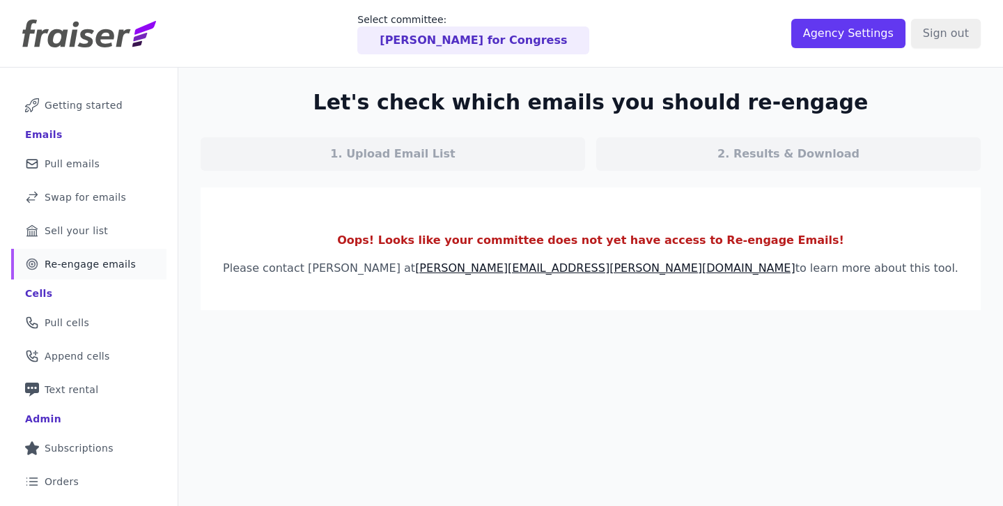
click at [820, 286] on div "Let's check which emails you should re-engage 1. Upload Email List 2. Results &…" at bounding box center [590, 200] width 825 height 265
click at [820, 286] on section "Oops! Looks like your committee does not yet have access to Re-engage Emails! P…" at bounding box center [591, 248] width 780 height 123
click at [328, 93] on div "Let's check which emails you should re-engage 1. Upload Email List 2. Results &…" at bounding box center [590, 200] width 825 height 265
click at [327, 92] on section "Let's check which emails you should re-engage 1. Upload Email List 2. Results &…" at bounding box center [591, 130] width 780 height 81
click at [814, 269] on div "Let's check which emails you should re-engage 1. Upload Email List 2. Results &…" at bounding box center [590, 200] width 825 height 265
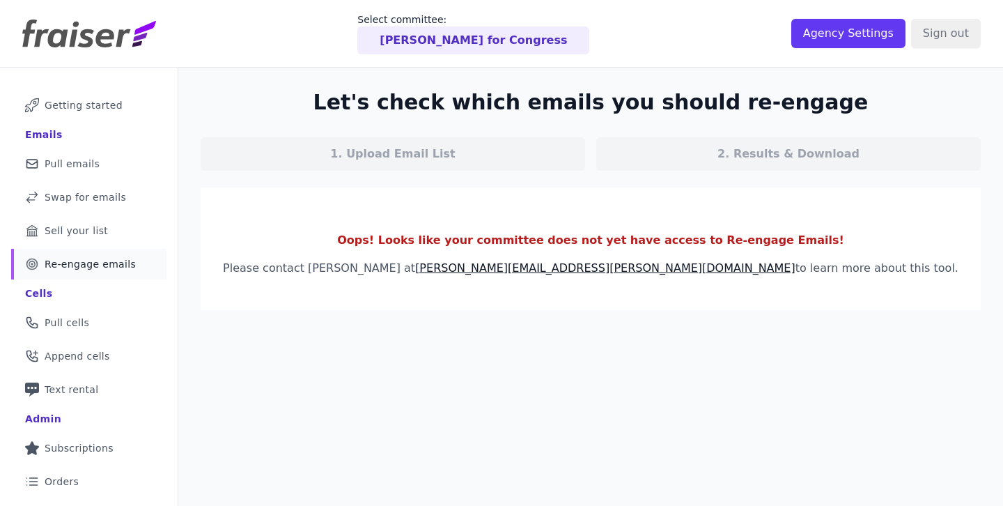
click at [814, 269] on p "Please contact Meghan at meghan@fraiser.org to learn more about this tool." at bounding box center [591, 268] width 736 height 17
click at [368, 114] on h2 "Let's check which emails you should re-engage" at bounding box center [590, 102] width 555 height 25
click at [800, 253] on div "Let's check which emails you should re-engage 1. Upload Email List 2. Results &…" at bounding box center [590, 200] width 825 height 265
click at [801, 253] on section "Oops! Looks like your committee does not yet have access to Re-engage Emails! P…" at bounding box center [591, 248] width 780 height 123
click at [86, 163] on span "Pull emails" at bounding box center [72, 164] width 55 height 14
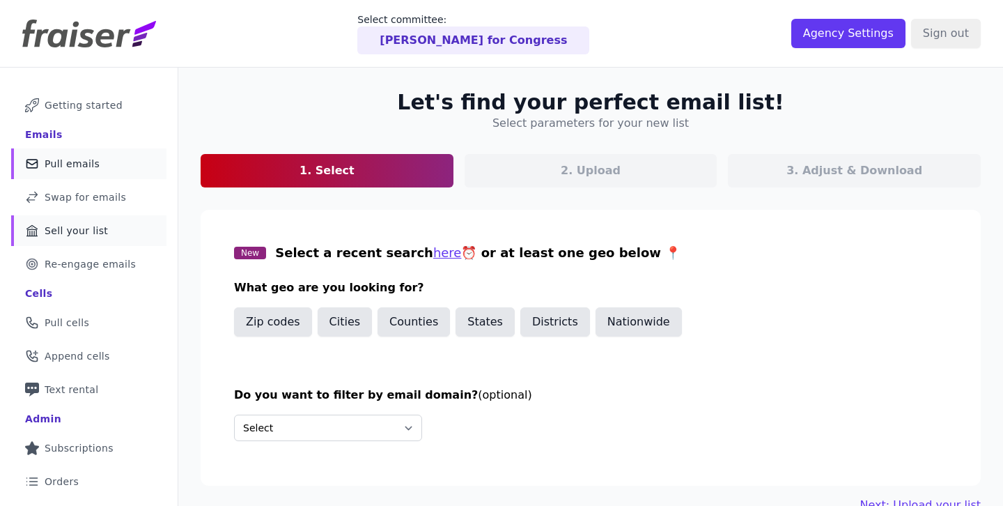
click at [102, 229] on link "Bank Icon Outline of a bank Sell your list" at bounding box center [88, 230] width 155 height 31
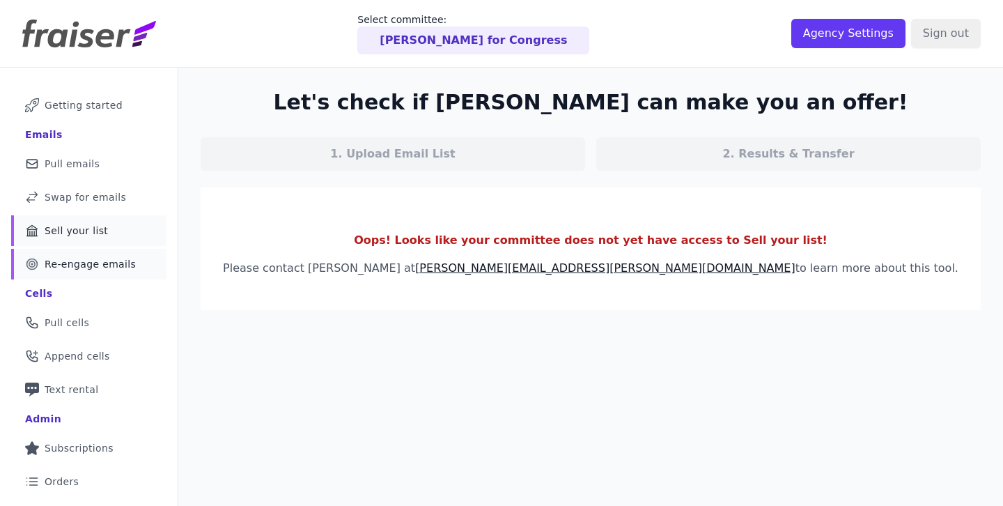
click at [109, 255] on link "Target Outline of a target Re-engage emails" at bounding box center [88, 264] width 155 height 31
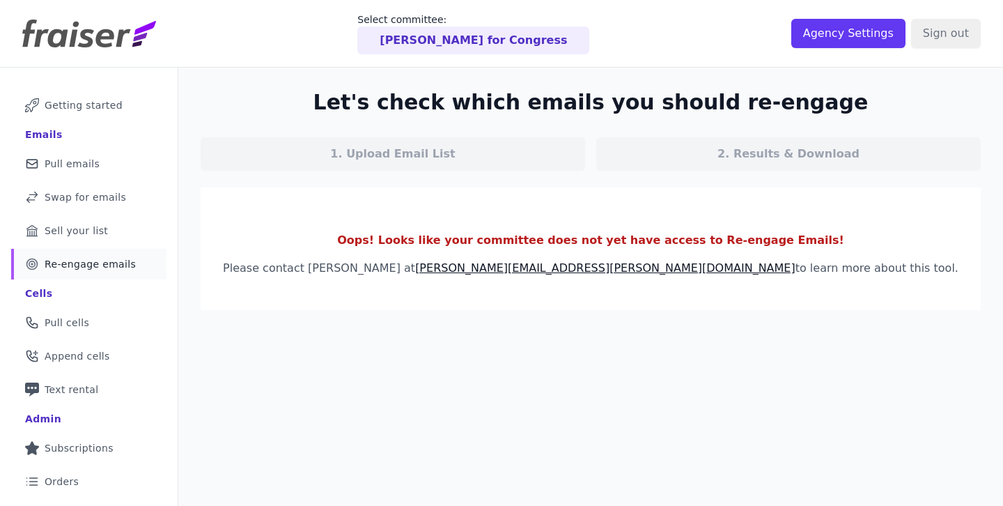
click at [295, 203] on section "Oops! Looks like your committee does not yet have access to Re-engage Emails! P…" at bounding box center [591, 248] width 780 height 123
drag, startPoint x: 348, startPoint y: 90, endPoint x: 791, endPoint y: 271, distance: 479.3
click at [791, 271] on div "Let's check which emails you should re-engage 1. Upload Email List 2. Results &…" at bounding box center [590, 200] width 825 height 265
click at [791, 271] on p "Please contact Meghan at meghan@fraiser.org to learn more about this tool." at bounding box center [591, 268] width 736 height 17
drag, startPoint x: 791, startPoint y: 271, endPoint x: 298, endPoint y: 91, distance: 525.2
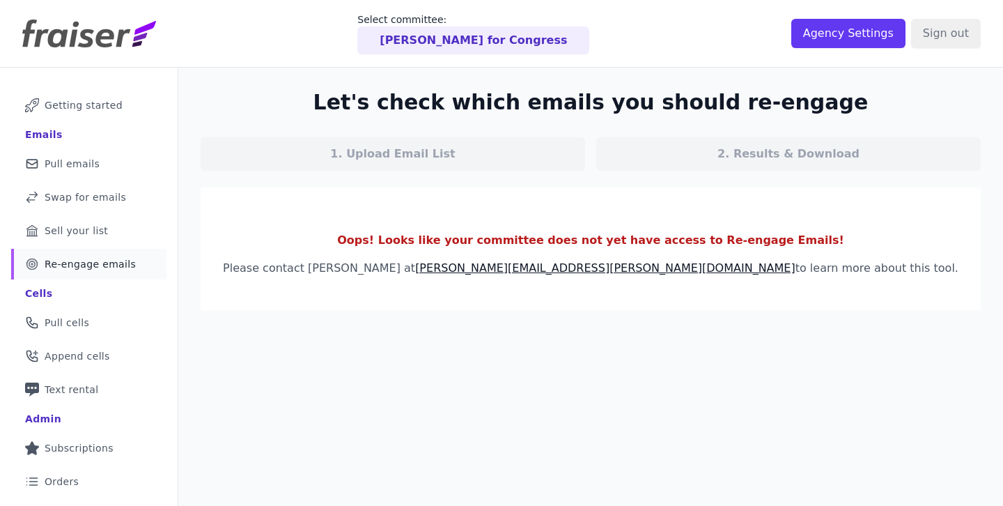
click at [298, 92] on div "Let's check which emails you should re-engage 1. Upload Email List 2. Results &…" at bounding box center [590, 200] width 825 height 265
click at [298, 91] on section "Let's check which emails you should re-engage 1. Upload Email List 2. Results &…" at bounding box center [591, 130] width 780 height 81
drag, startPoint x: 350, startPoint y: 91, endPoint x: 853, endPoint y: 274, distance: 535.7
click at [853, 274] on div "Let's check which emails you should re-engage 1. Upload Email List 2. Results &…" at bounding box center [590, 200] width 825 height 265
click at [853, 274] on p "Please contact Meghan at meghan@fraiser.org to learn more about this tool." at bounding box center [591, 268] width 736 height 17
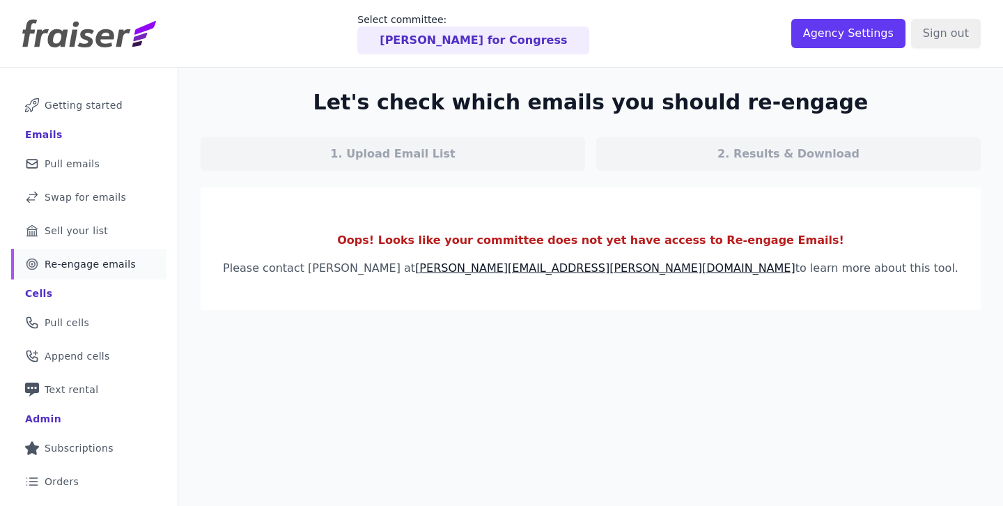
drag, startPoint x: 853, startPoint y: 274, endPoint x: 292, endPoint y: 88, distance: 591.3
click at [292, 89] on div "Let's check which emails you should re-engage 1. Upload Email List 2. Results &…" at bounding box center [590, 200] width 825 height 265
click at [359, 96] on section "Let's check which emails you should re-engage 1. Upload Email List 2. Results &…" at bounding box center [591, 130] width 780 height 81
drag, startPoint x: 359, startPoint y: 100, endPoint x: 824, endPoint y: 284, distance: 499.7
click at [824, 284] on div "Let's check which emails you should re-engage 1. Upload Email List 2. Results &…" at bounding box center [590, 200] width 825 height 265
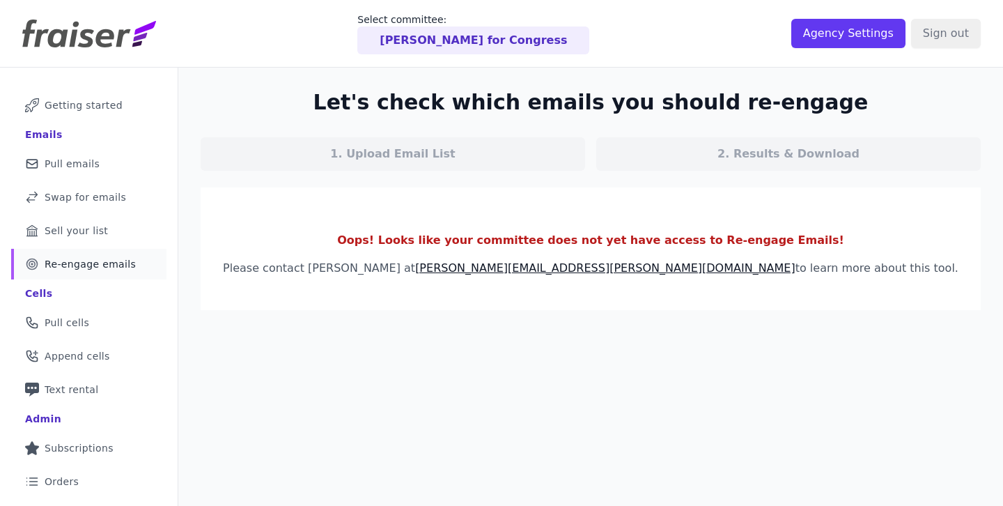
click at [824, 284] on section "Oops! Looks like your committee does not yet have access to Re-engage Emails! P…" at bounding box center [591, 248] width 780 height 123
drag, startPoint x: 824, startPoint y: 284, endPoint x: 272, endPoint y: 74, distance: 591.2
click at [270, 74] on div "Let's check which emails you should re-engage 1. Upload Email List 2. Results &…" at bounding box center [590, 200] width 825 height 265
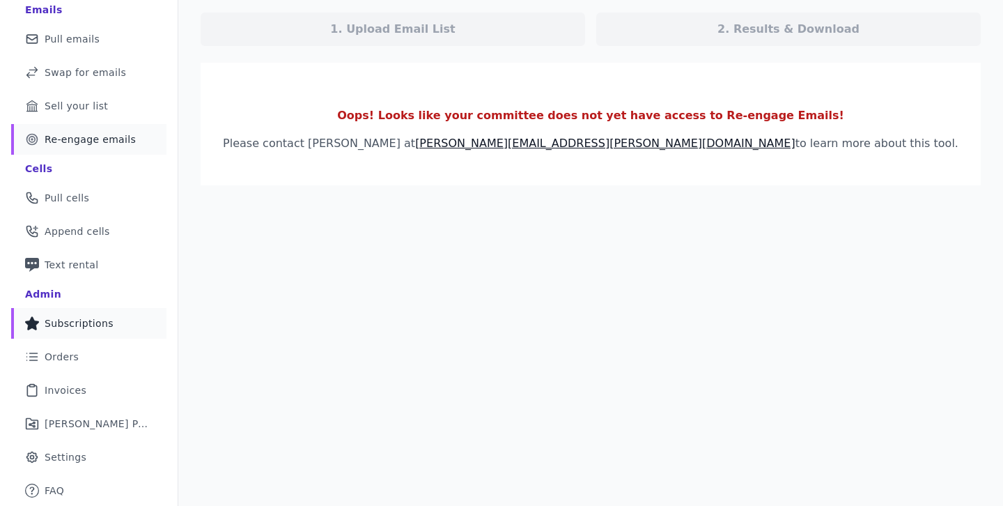
click at [78, 323] on span "Subscriptions" at bounding box center [79, 323] width 69 height 14
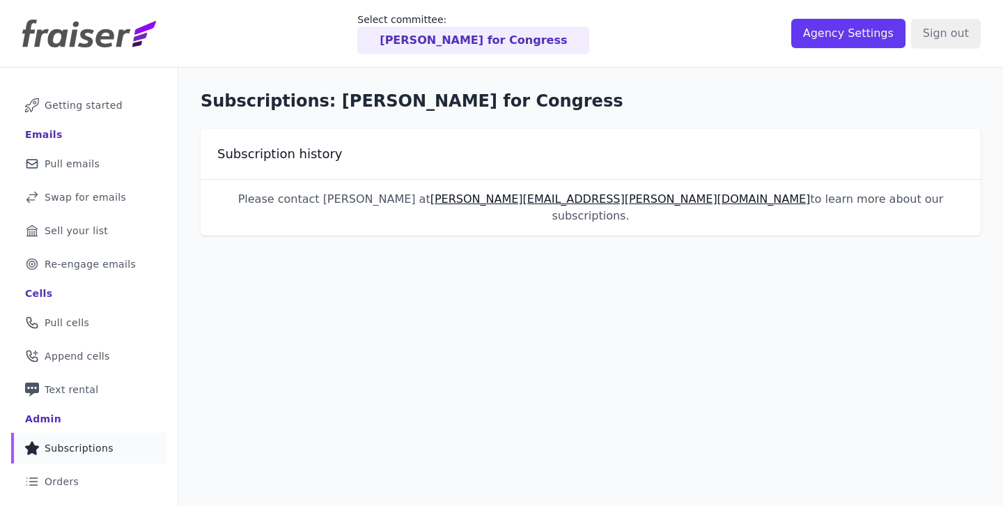
drag, startPoint x: 202, startPoint y: 102, endPoint x: 817, endPoint y: 197, distance: 622.4
click at [817, 197] on div "Subscriptions: [PERSON_NAME] for Congress Subscription history Please contact […" at bounding box center [591, 163] width 780 height 146
click at [817, 197] on p "Please contact Meghan at meghan@fraiser.org to learn more about our subscriptio…" at bounding box center [591, 207] width 780 height 33
drag, startPoint x: 817, startPoint y: 197, endPoint x: 194, endPoint y: 100, distance: 631.0
click at [194, 100] on div "Subscriptions: Josh Harder for Congress Subscription history Please contact Meg…" at bounding box center [590, 163] width 825 height 190
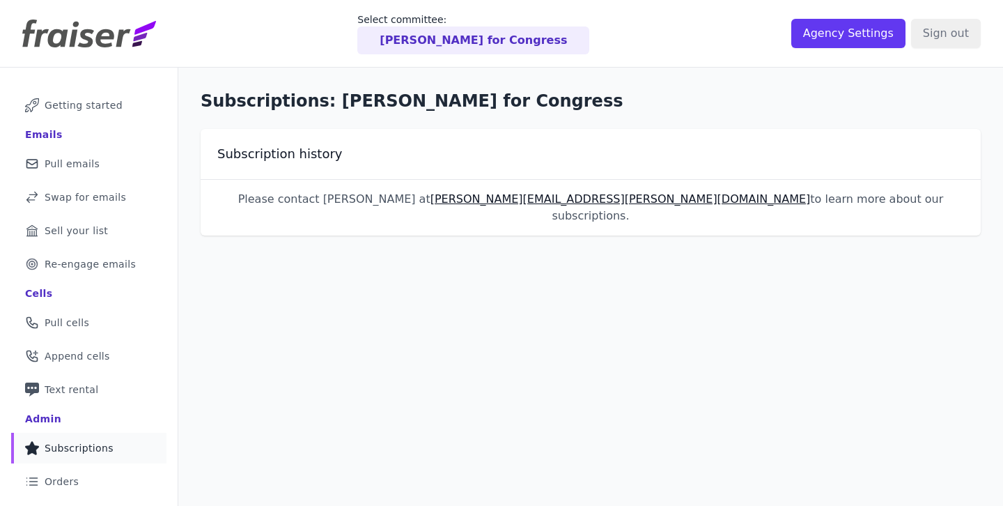
click at [193, 100] on div "Subscriptions: Josh Harder for Congress Subscription history Please contact Meg…" at bounding box center [590, 163] width 825 height 190
drag, startPoint x: 193, startPoint y: 100, endPoint x: 865, endPoint y: 210, distance: 681.1
click at [865, 210] on div "Subscriptions: Josh Harder for Congress Subscription history Please contact Meg…" at bounding box center [590, 163] width 825 height 190
click at [865, 210] on div "Please contact Meghan at meghan@fraiser.org to learn more about our subscriptio…" at bounding box center [591, 207] width 780 height 56
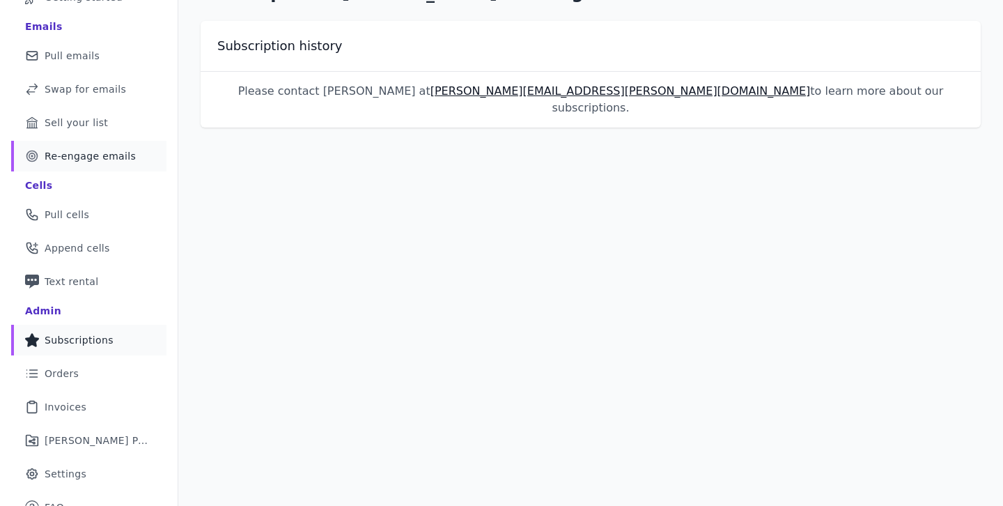
scroll to position [125, 0]
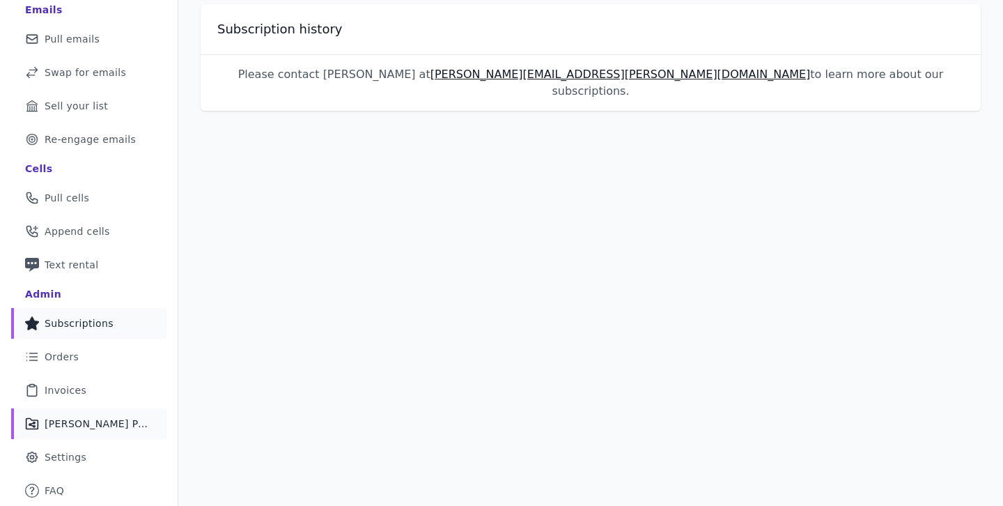
click at [99, 427] on span "[PERSON_NAME] Performance" at bounding box center [97, 424] width 105 height 14
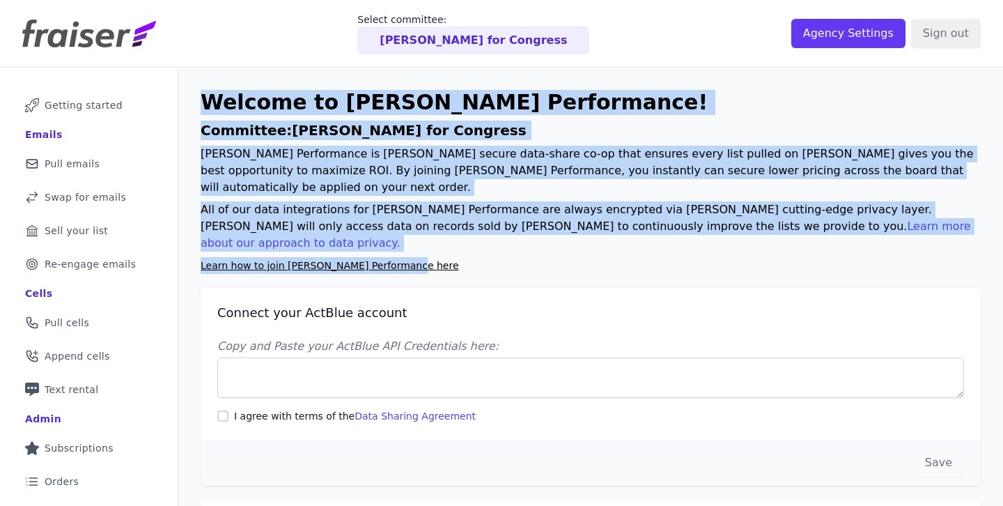
drag, startPoint x: 477, startPoint y: 234, endPoint x: 194, endPoint y: 109, distance: 308.5
click at [194, 109] on div "Welcome to [PERSON_NAME] Performance! Committee: [PERSON_NAME] for Congress [PE…" at bounding box center [590, 376] width 825 height 617
click at [364, 257] on p "Learn how to join [PERSON_NAME] Performance here" at bounding box center [591, 265] width 780 height 17
drag, startPoint x: 426, startPoint y: 225, endPoint x: 206, endPoint y: 112, distance: 248.0
click at [206, 112] on div "Welcome to [PERSON_NAME] Performance! Committee: [PERSON_NAME] for Congress [PE…" at bounding box center [591, 182] width 780 height 184
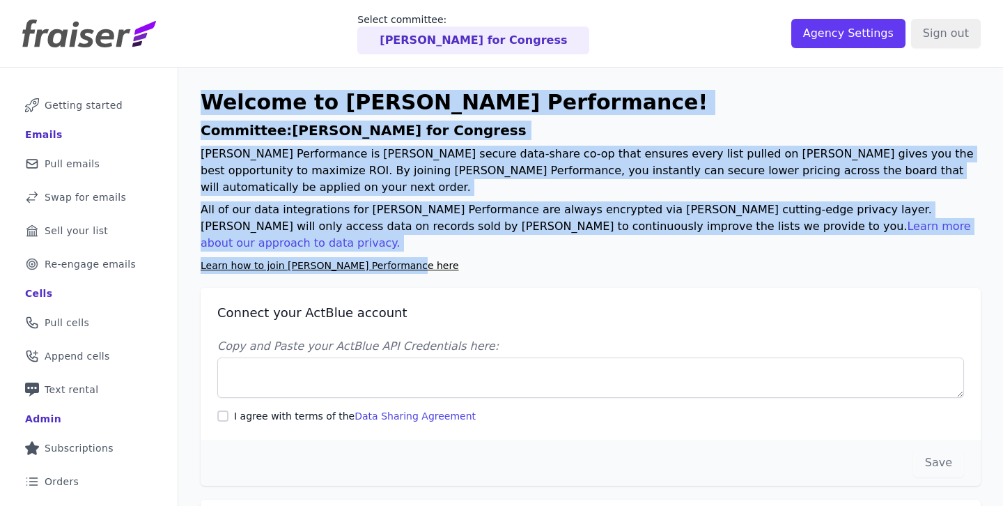
click at [304, 173] on p "[PERSON_NAME] Performance is [PERSON_NAME] secure data-share co-op that ensures…" at bounding box center [591, 171] width 780 height 50
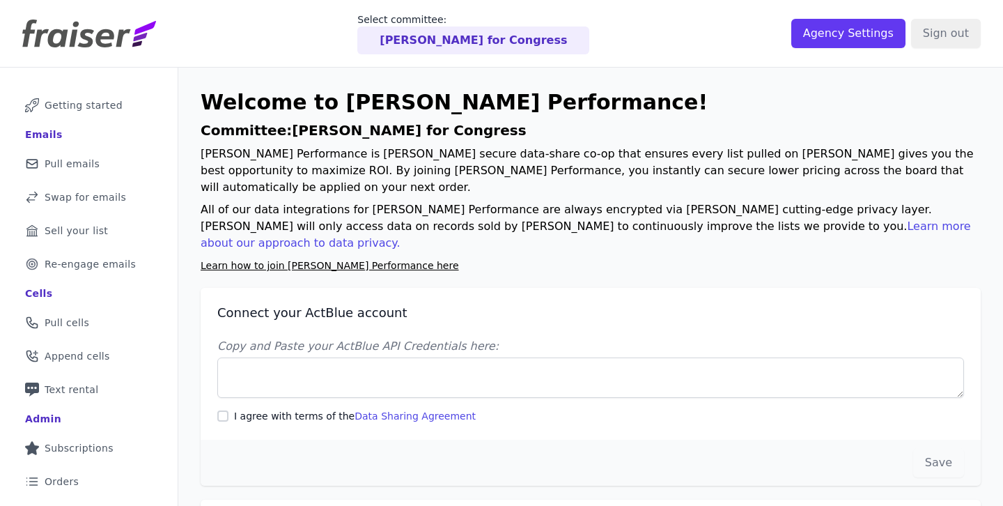
click at [592, 257] on p "Learn how to join [PERSON_NAME] Performance here" at bounding box center [591, 265] width 780 height 17
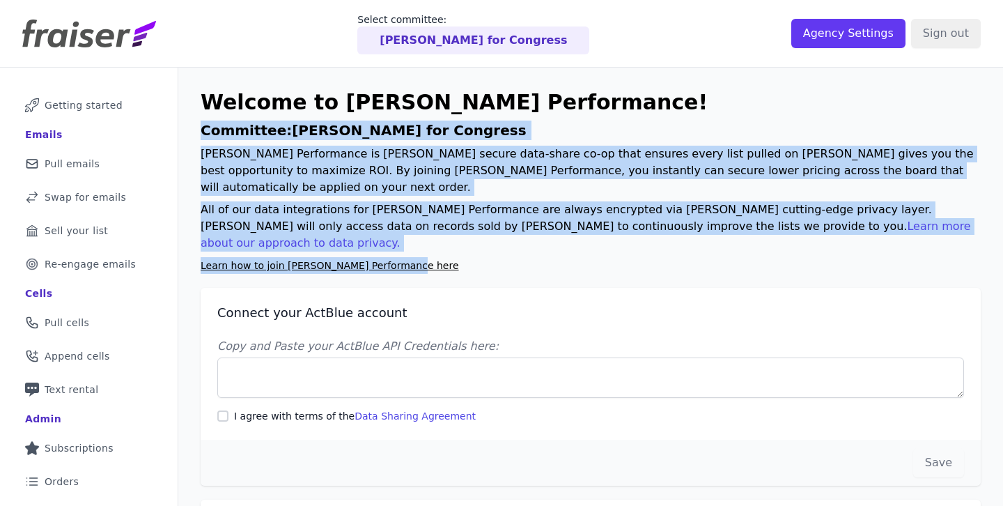
drag, startPoint x: 605, startPoint y: 234, endPoint x: 192, endPoint y: 123, distance: 427.7
click at [192, 123] on div "Welcome to [PERSON_NAME] Performance! Committee: [PERSON_NAME] for Congress [PE…" at bounding box center [590, 376] width 825 height 617
click at [192, 123] on div "Welcome to Fraiser Performance! Committee: Josh Harder for Congress Fraiser Per…" at bounding box center [590, 376] width 825 height 617
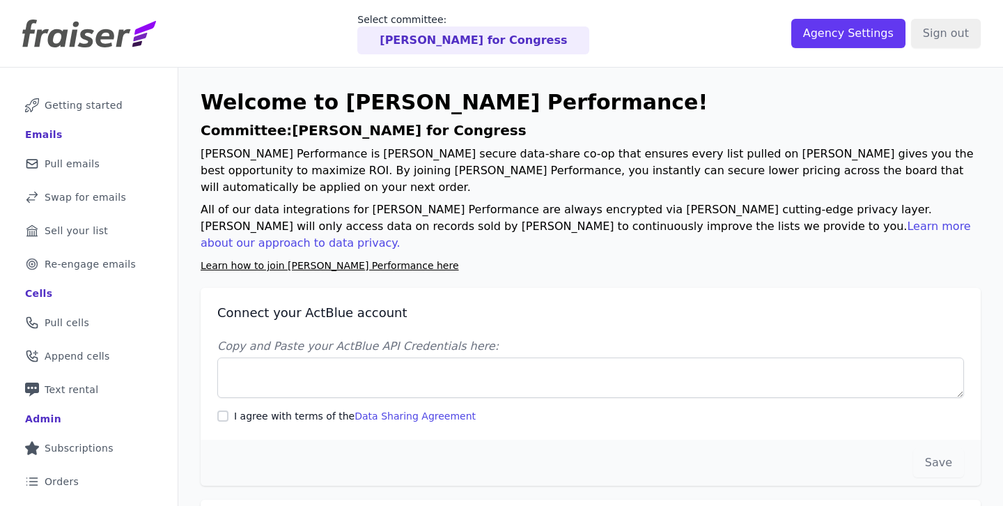
click at [711, 219] on link "Learn more about our approach to data privacy." at bounding box center [586, 234] width 771 height 30
click at [506, 304] on h2 "Connect your ActBlue account" at bounding box center [590, 312] width 747 height 17
click at [439, 257] on p "Learn how to join Fraiser Performance here" at bounding box center [591, 265] width 780 height 17
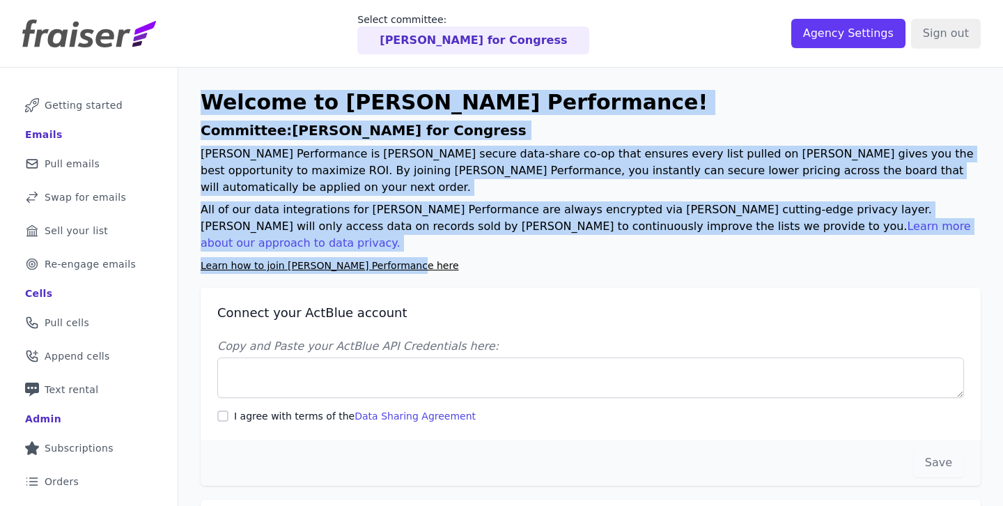
drag, startPoint x: 426, startPoint y: 237, endPoint x: 172, endPoint y: 72, distance: 302.8
click at [174, 73] on div "Mail Icon Outline of a mail envelope Getting started Emails Mail Icon Outline o…" at bounding box center [501, 376] width 1003 height 617
click at [229, 107] on h1 "Welcome to Fraiser Performance!" at bounding box center [591, 102] width 780 height 25
drag, startPoint x: 203, startPoint y: 102, endPoint x: 518, endPoint y: 234, distance: 340.7
click at [516, 233] on div "Welcome to Fraiser Performance! Committee: Josh Harder for Congress Fraiser Per…" at bounding box center [591, 182] width 780 height 184
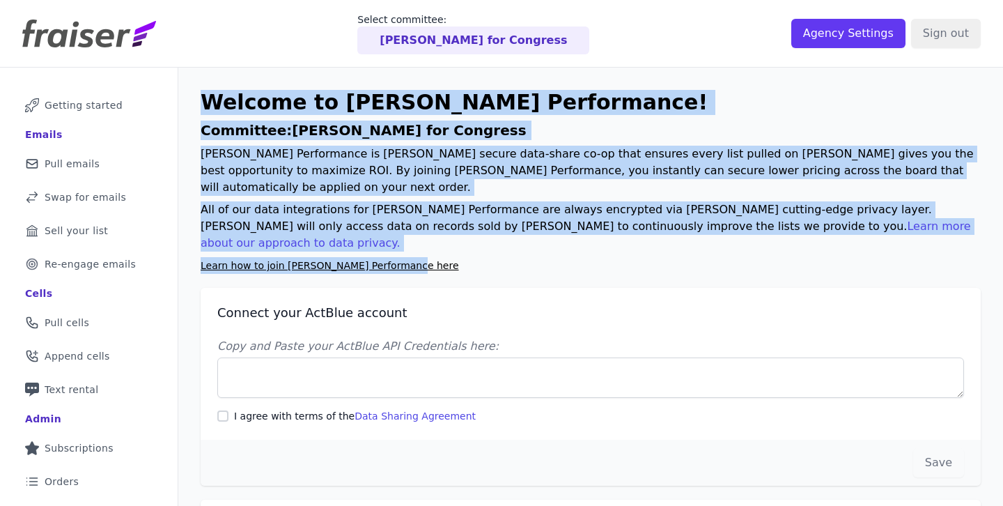
click at [518, 257] on p "Learn how to join Fraiser Performance here" at bounding box center [591, 265] width 780 height 17
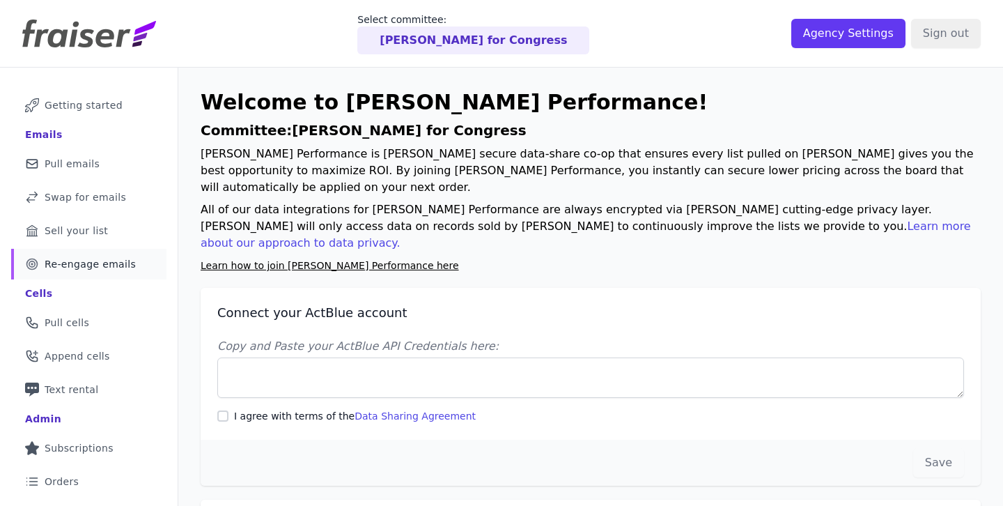
click at [106, 270] on span "Re-engage emails" at bounding box center [90, 264] width 91 height 14
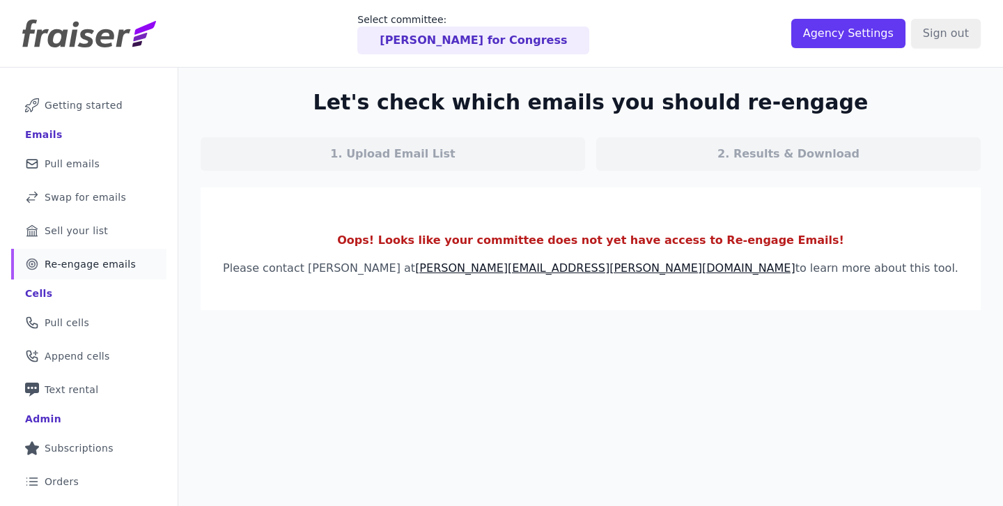
click at [578, 288] on section "Oops! Looks like your committee does not yet have access to Re-engage Emails! P…" at bounding box center [591, 248] width 780 height 123
click at [318, 281] on section "Oops! Looks like your committee does not yet have access to Re-engage Emails! P…" at bounding box center [591, 248] width 780 height 123
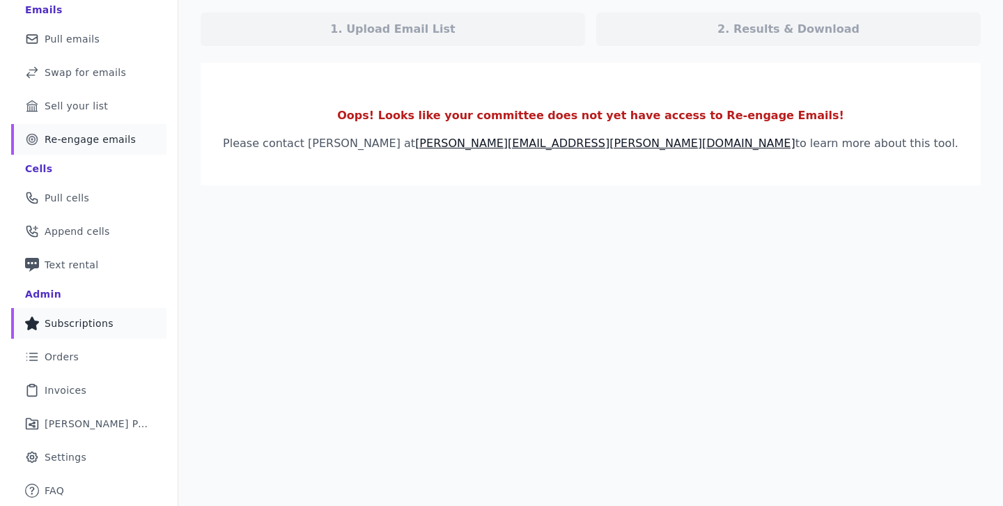
click at [89, 316] on span "Subscriptions" at bounding box center [79, 323] width 69 height 14
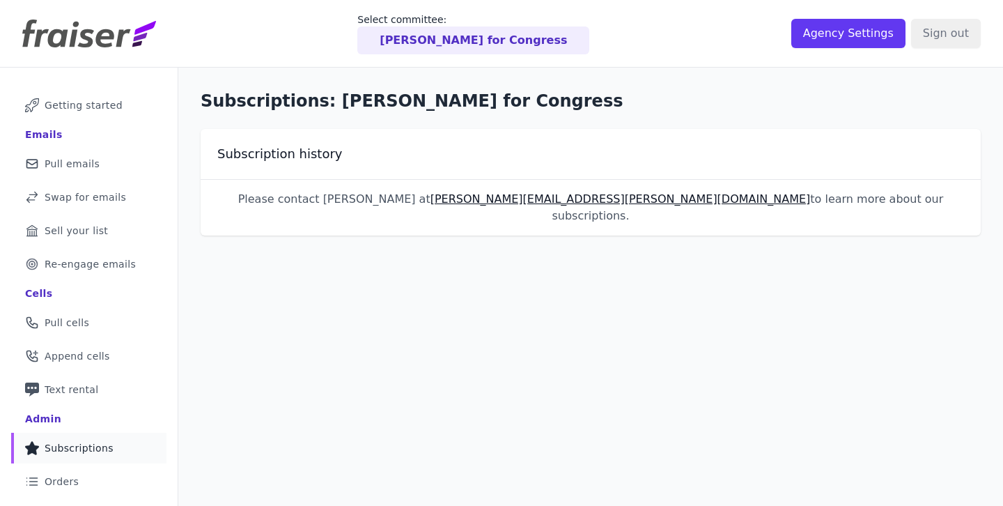
scroll to position [125, 0]
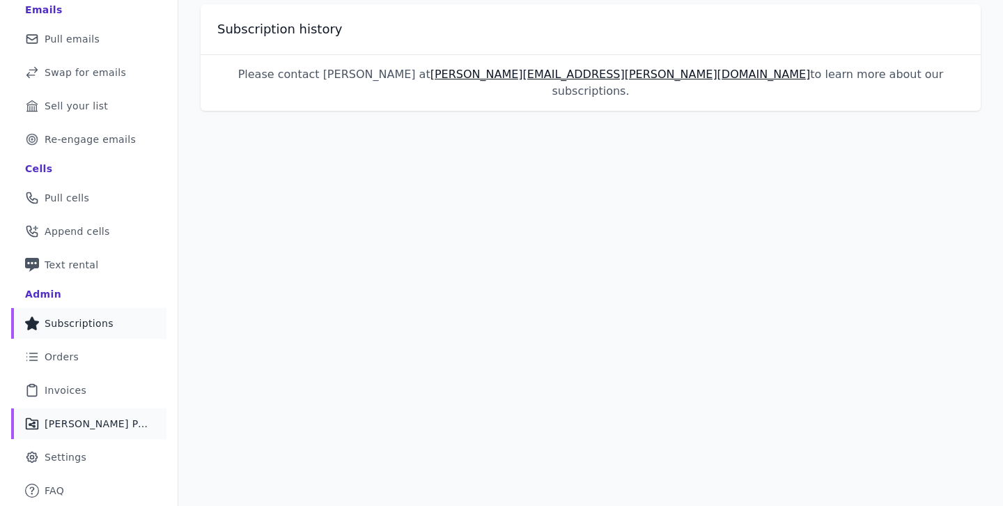
click at [93, 420] on span "[PERSON_NAME] Performance" at bounding box center [97, 424] width 105 height 14
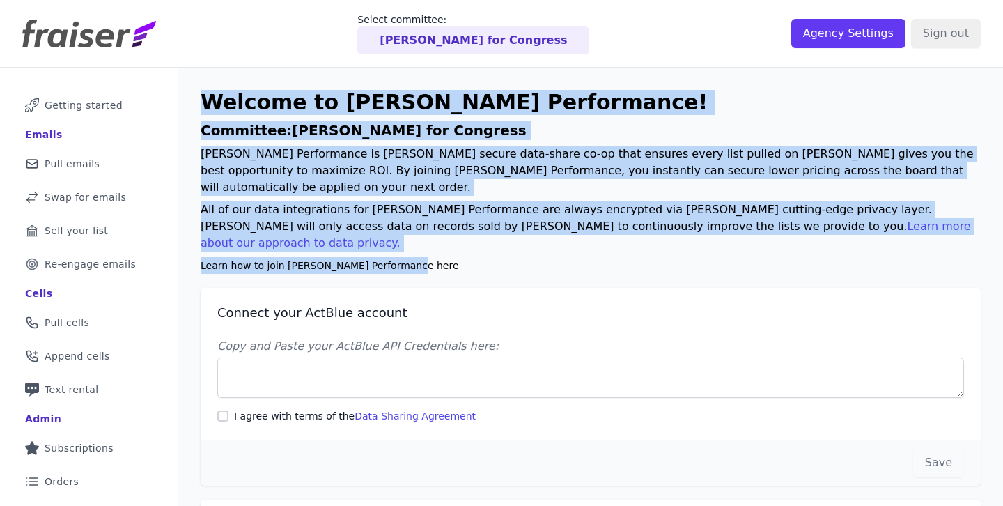
drag, startPoint x: 548, startPoint y: 233, endPoint x: 180, endPoint y: 100, distance: 391.4
click at [180, 100] on div "Welcome to [PERSON_NAME] Performance! Committee: [PERSON_NAME] for Congress [PE…" at bounding box center [590, 376] width 825 height 617
copy div "Welcome to [PERSON_NAME] Performance! Committee: [PERSON_NAME] for Congress [PE…"
click at [500, 242] on div "Welcome to [PERSON_NAME] Performance! Committee: [PERSON_NAME] for Congress [PE…" at bounding box center [590, 376] width 825 height 617
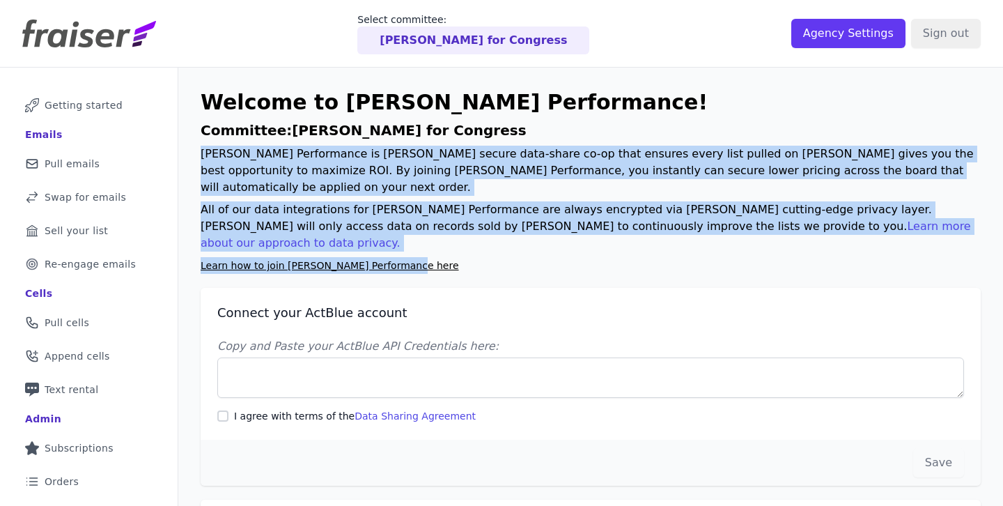
drag, startPoint x: 448, startPoint y: 229, endPoint x: 200, endPoint y: 160, distance: 257.2
click at [201, 160] on div "Welcome to [PERSON_NAME] Performance! Committee: [PERSON_NAME] for Congress [PE…" at bounding box center [591, 182] width 780 height 184
copy div "[PERSON_NAME] Performance is [PERSON_NAME] secure data-share co-op that ensures…"
